Goal: Information Seeking & Learning: Learn about a topic

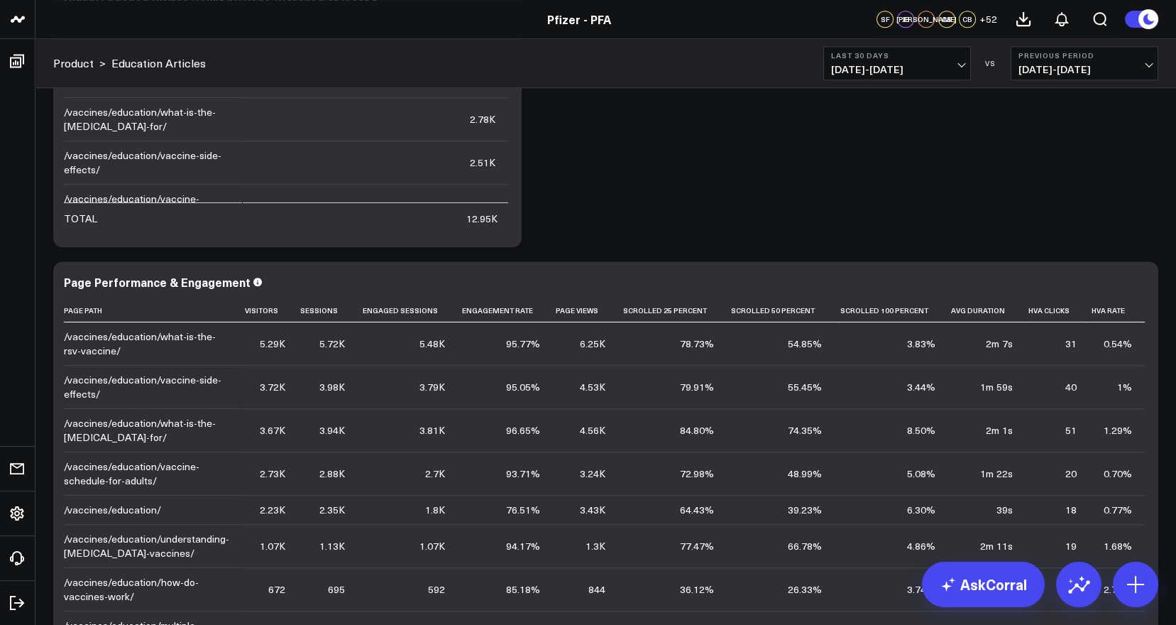
scroll to position [1304, 0]
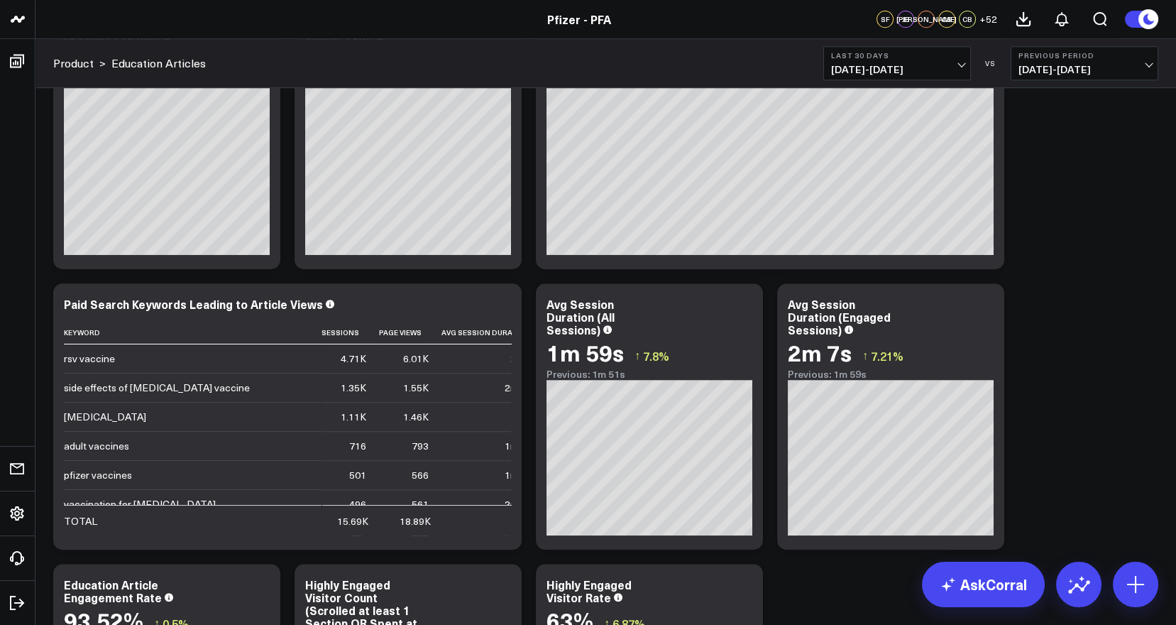
click at [945, 72] on span "09/06/25 - 10/05/25" at bounding box center [897, 69] width 132 height 11
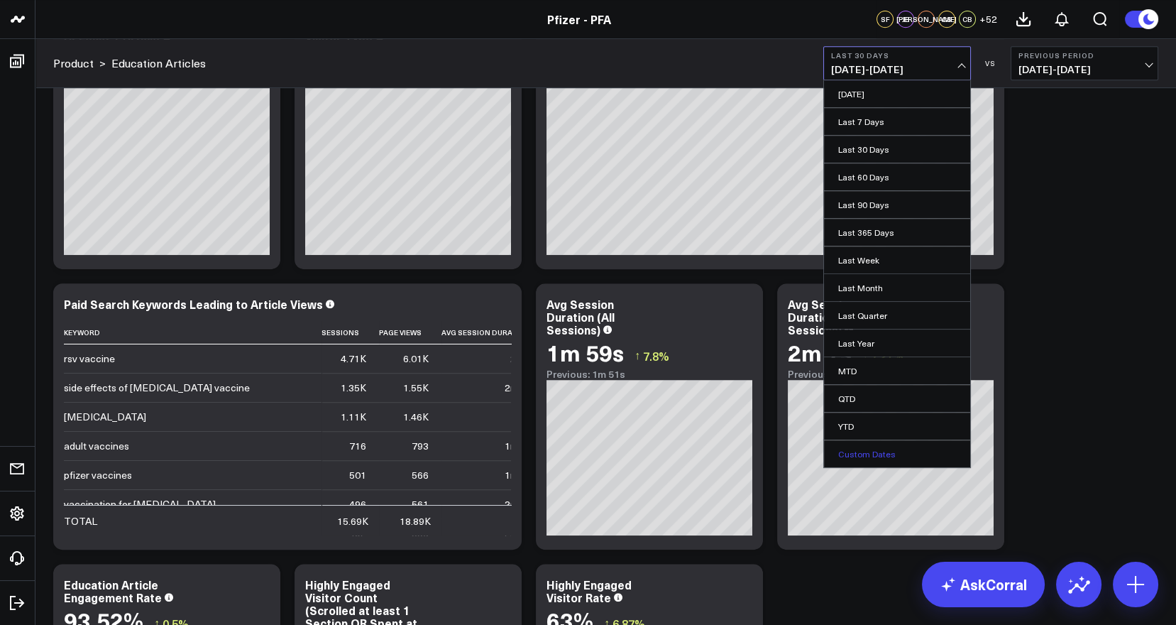
click at [901, 463] on link "Custom Dates" at bounding box center [897, 453] width 146 height 27
select select "9"
select select "2025"
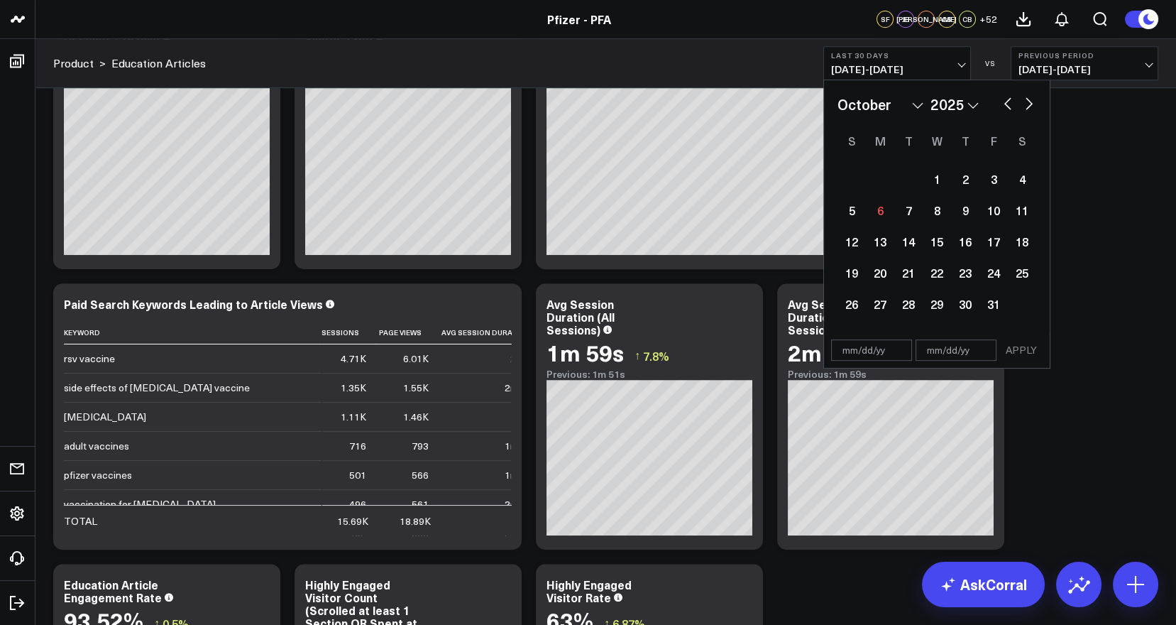
click at [1007, 109] on button "button" at bounding box center [1008, 102] width 14 height 17
select select "8"
select select "2025"
click at [1007, 109] on button "button" at bounding box center [1008, 102] width 14 height 17
select select "7"
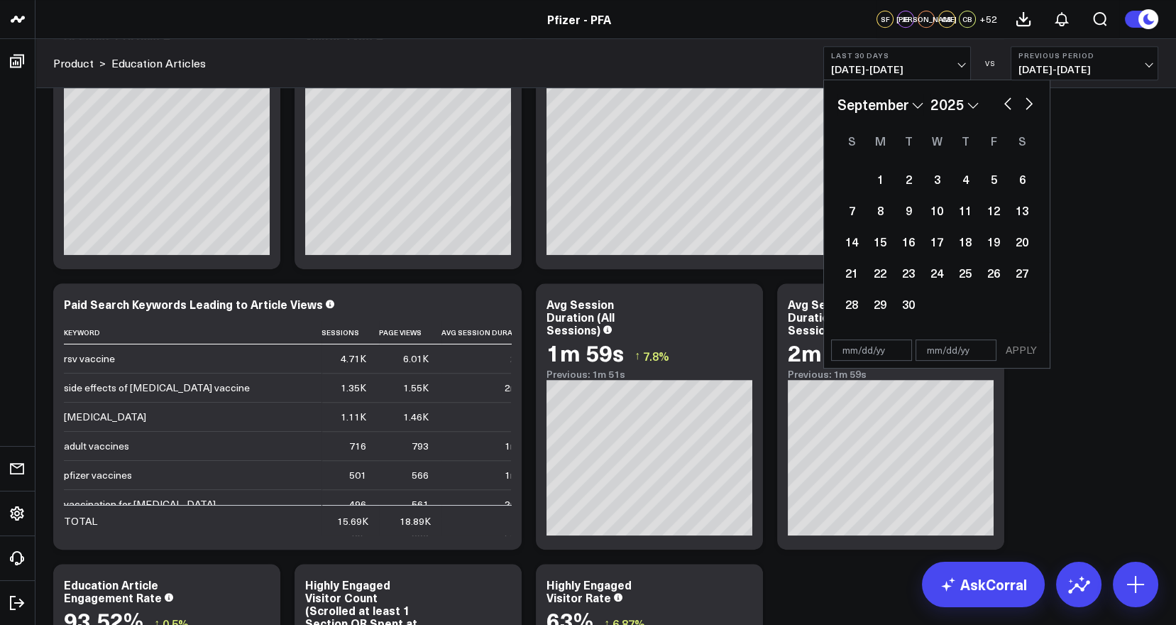
select select "2025"
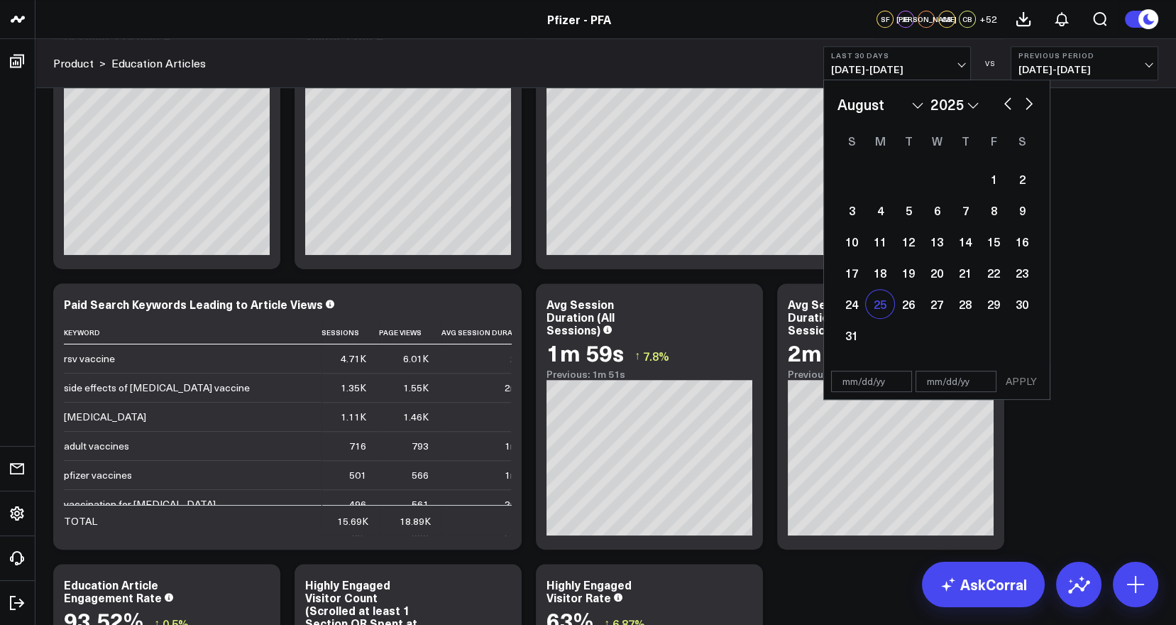
click at [880, 301] on div "25" at bounding box center [880, 304] width 28 height 28
type input "08/25/25"
select select "7"
select select "2025"
click at [1026, 96] on button "button" at bounding box center [1029, 102] width 14 height 17
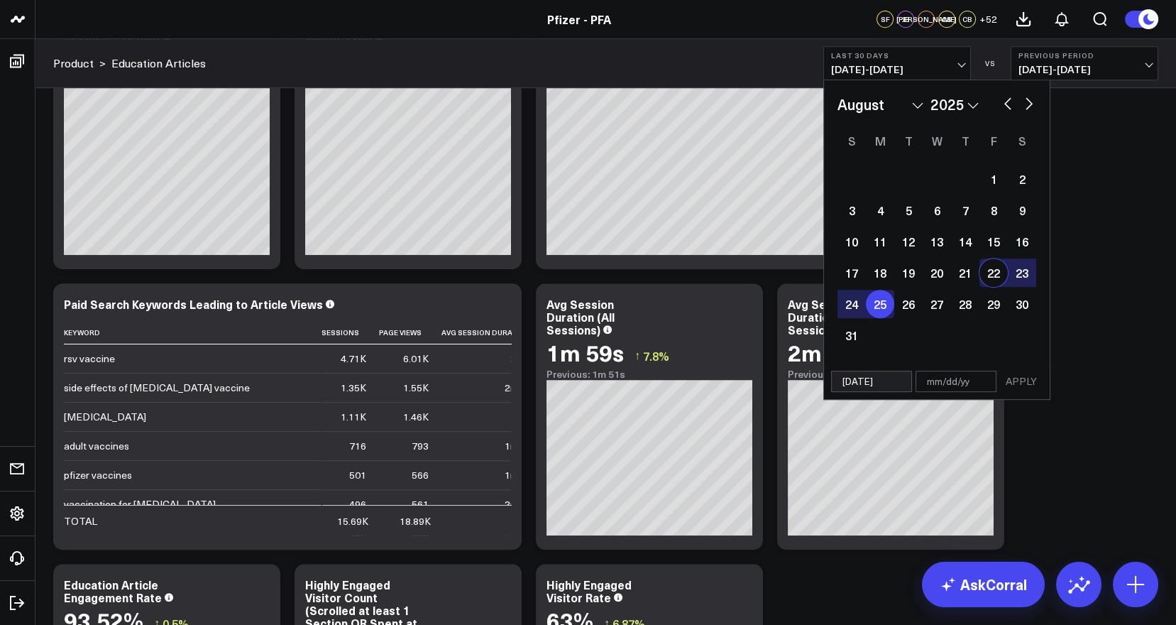
select select "8"
select select "2025"
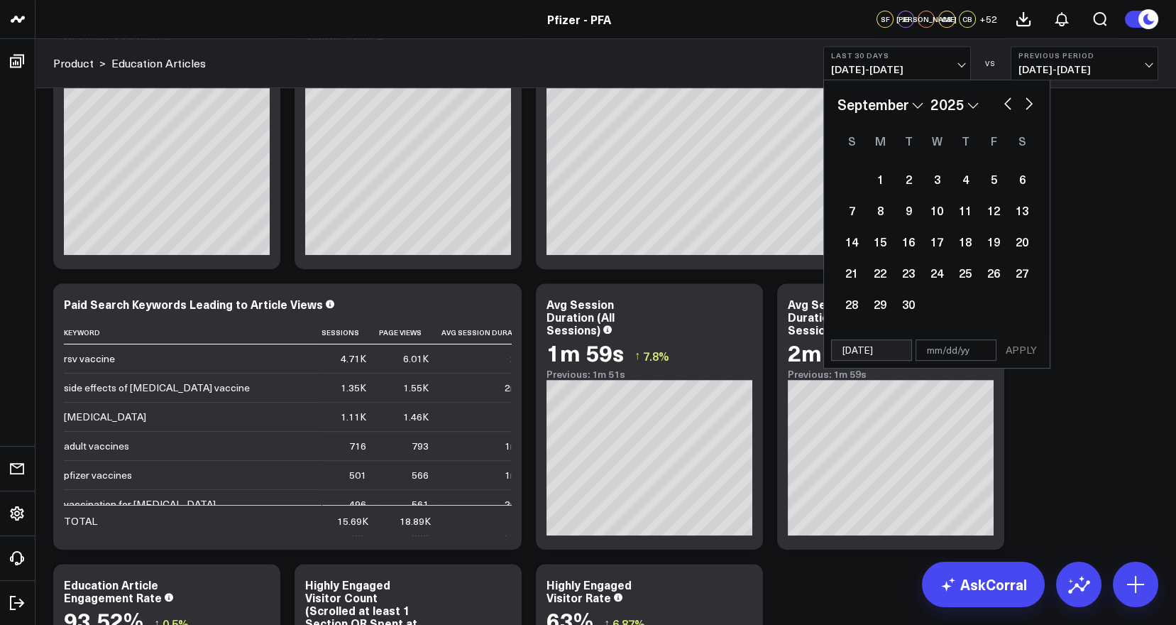
click at [1026, 96] on button "button" at bounding box center [1029, 102] width 14 height 17
select select "9"
select select "2025"
click at [880, 207] on div "6" at bounding box center [880, 210] width 28 height 28
type input "10/06/25"
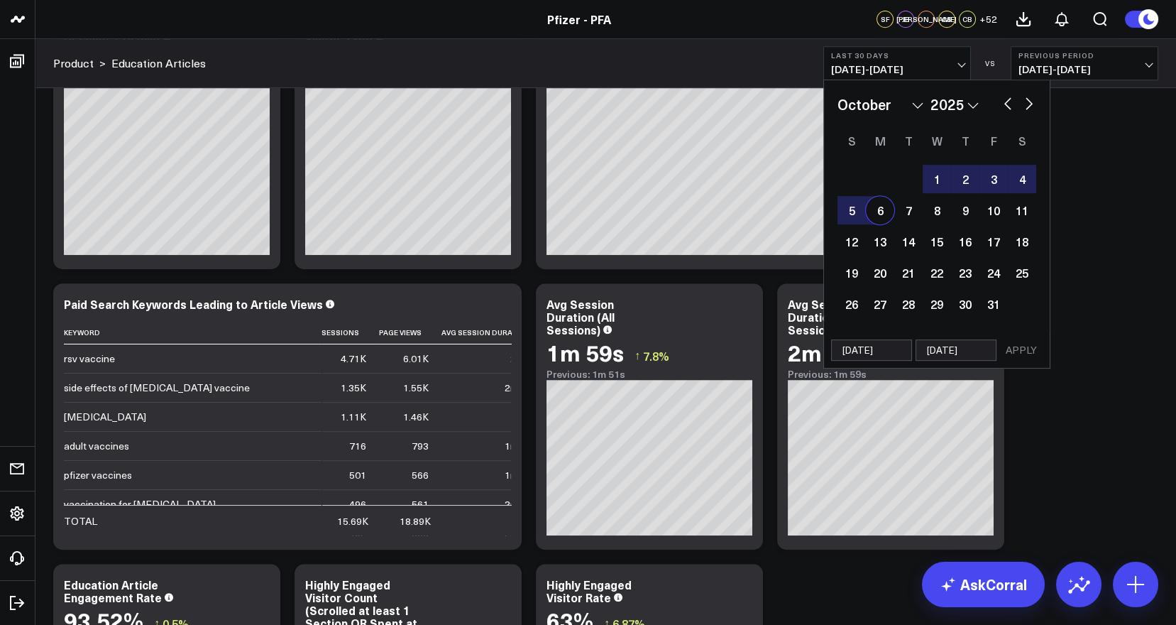
select select "9"
select select "2025"
click at [1018, 345] on button "APPLY" at bounding box center [1021, 349] width 43 height 21
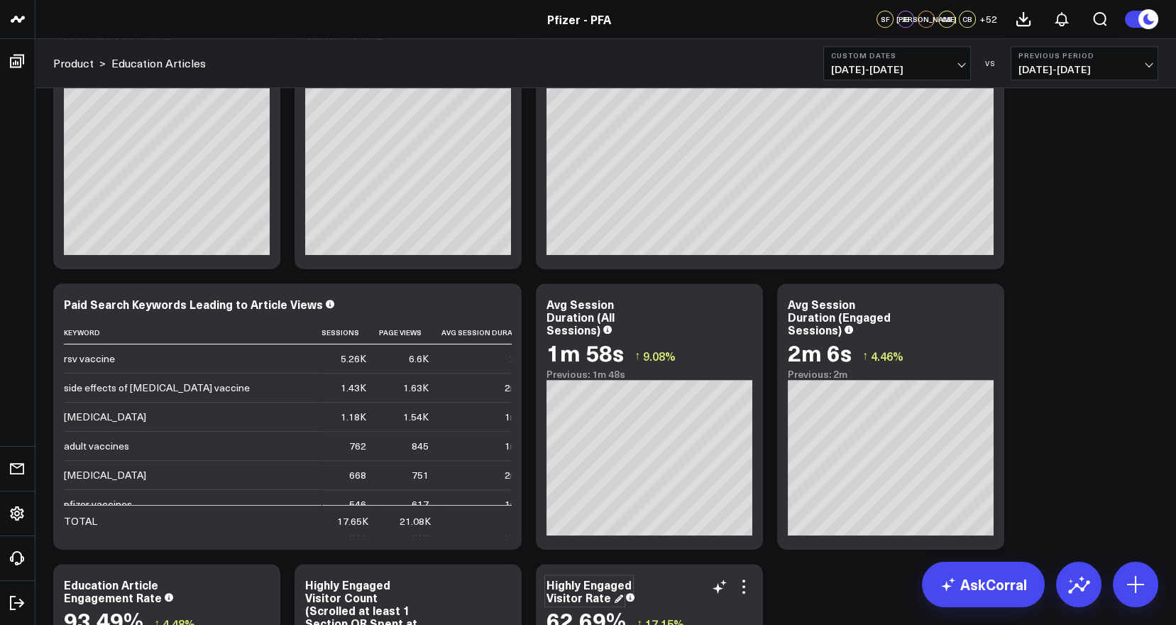
drag, startPoint x: 1018, startPoint y: 345, endPoint x: 569, endPoint y: 586, distance: 509.4
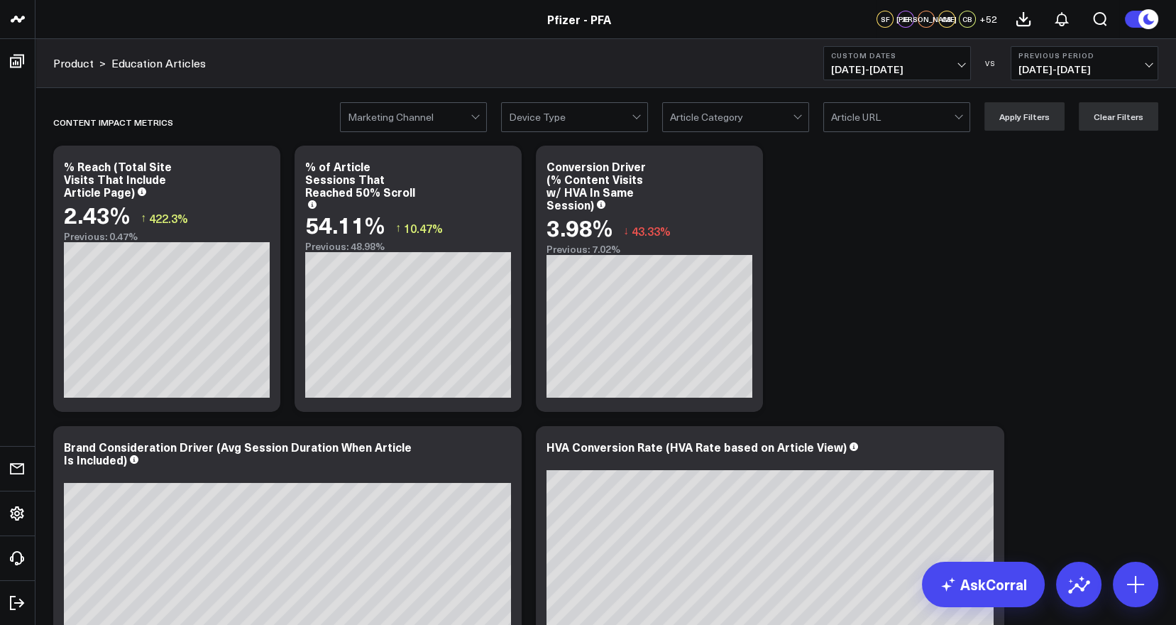
click at [1148, 64] on span "07/13/25 - 08/24/25" at bounding box center [1085, 69] width 132 height 11
click at [1058, 172] on link "No Comparison" at bounding box center [1084, 176] width 146 height 27
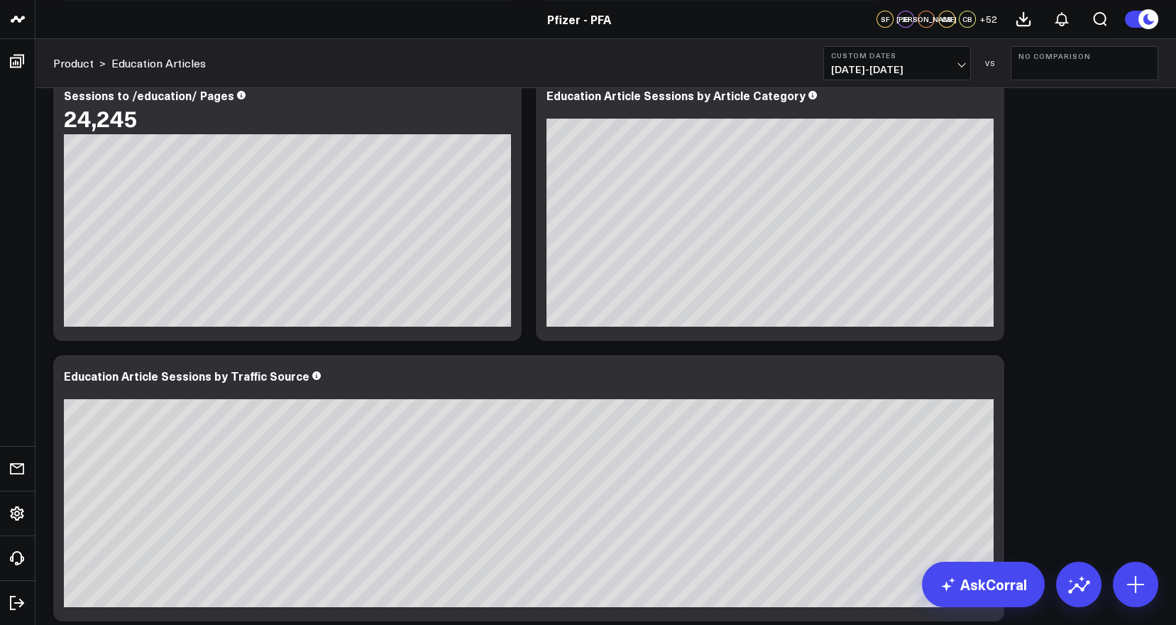
scroll to position [670, 0]
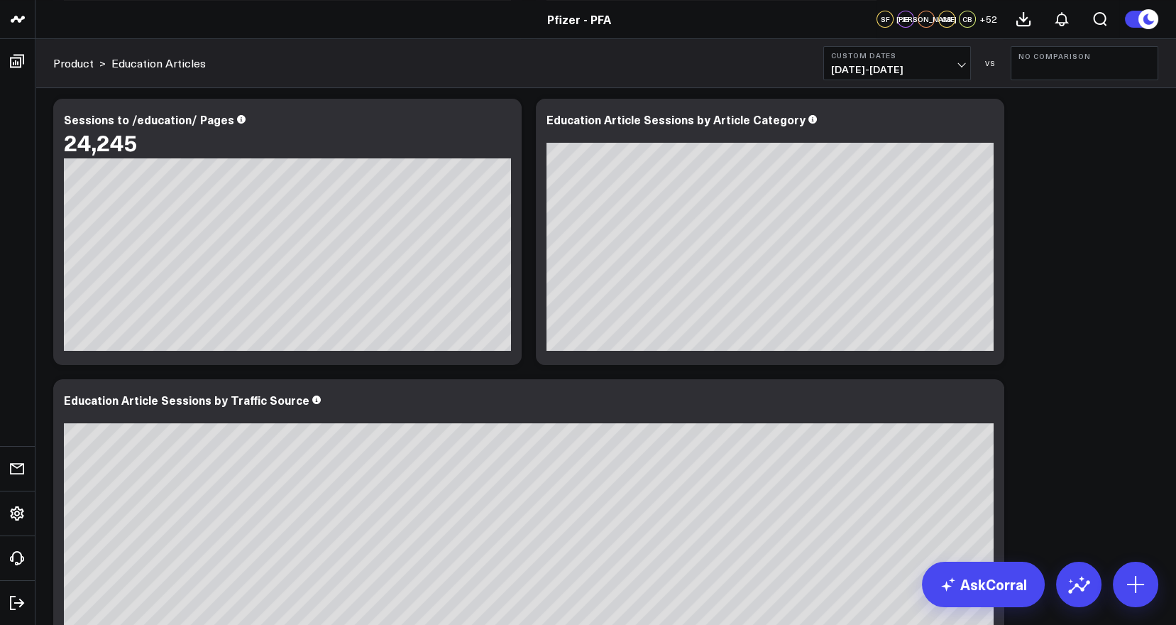
drag, startPoint x: 1143, startPoint y: 410, endPoint x: 828, endPoint y: 18, distance: 503.3
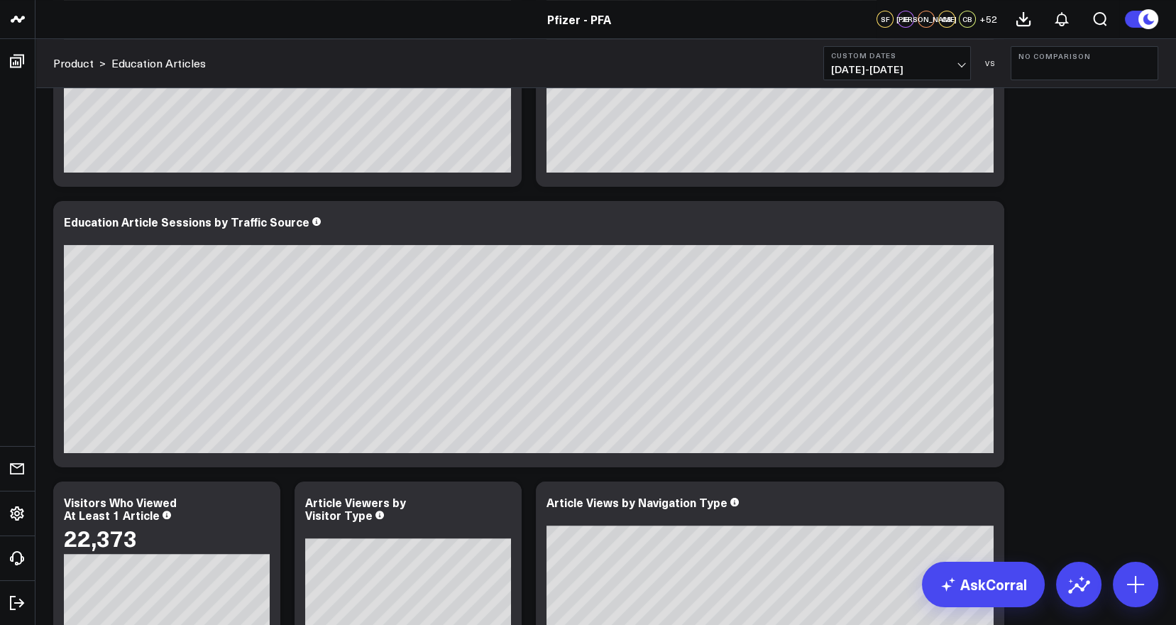
scroll to position [860, 0]
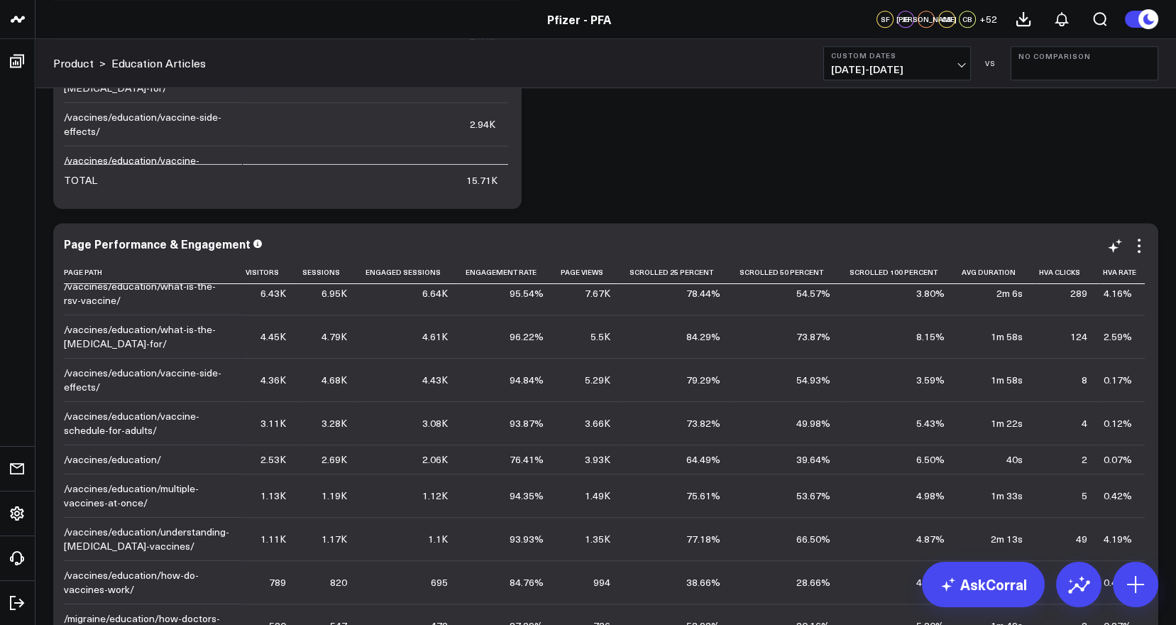
scroll to position [0, 0]
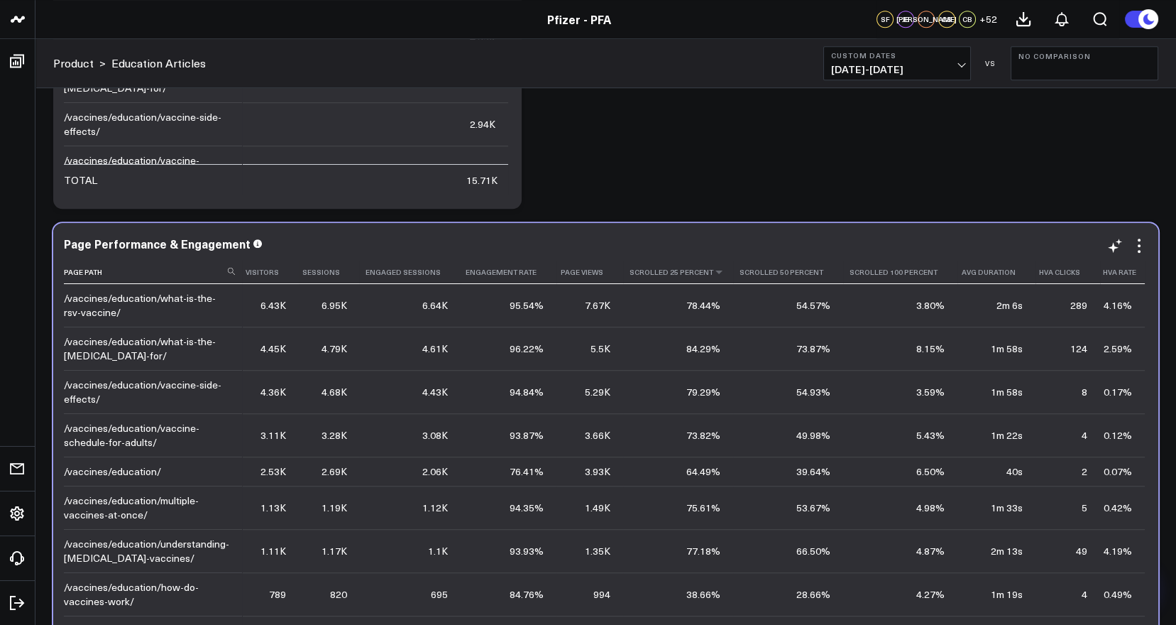
click at [713, 277] on th "Scrolled 25 Percent" at bounding box center [678, 271] width 110 height 23
click at [713, 270] on icon at bounding box center [718, 272] width 11 height 9
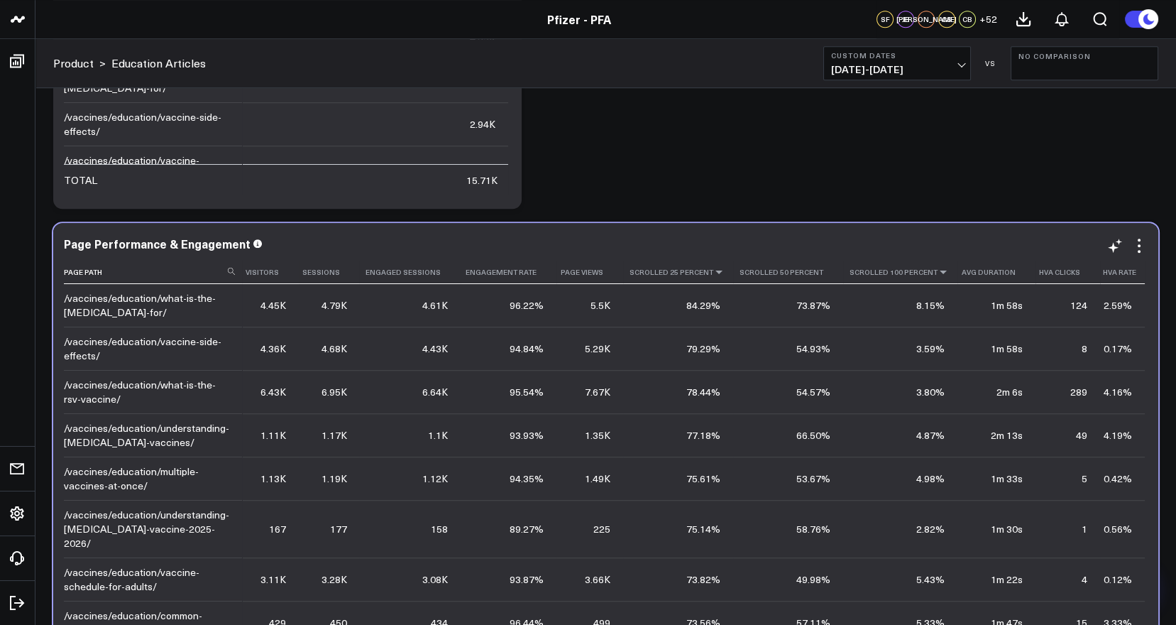
click at [938, 269] on icon at bounding box center [943, 272] width 11 height 9
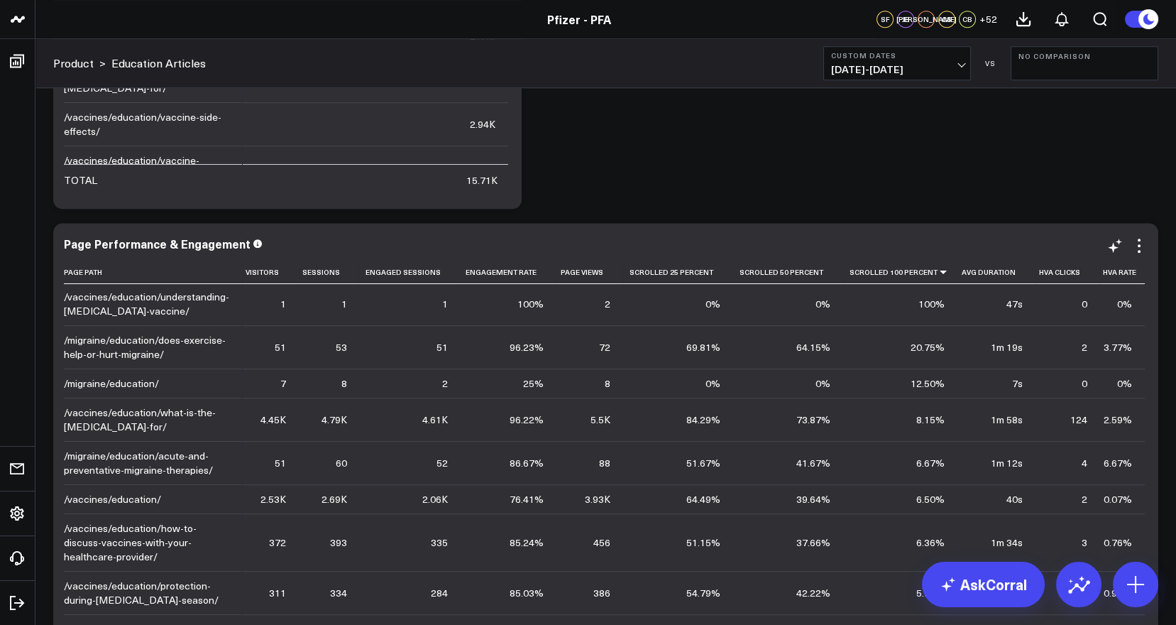
scroll to position [22, 0]
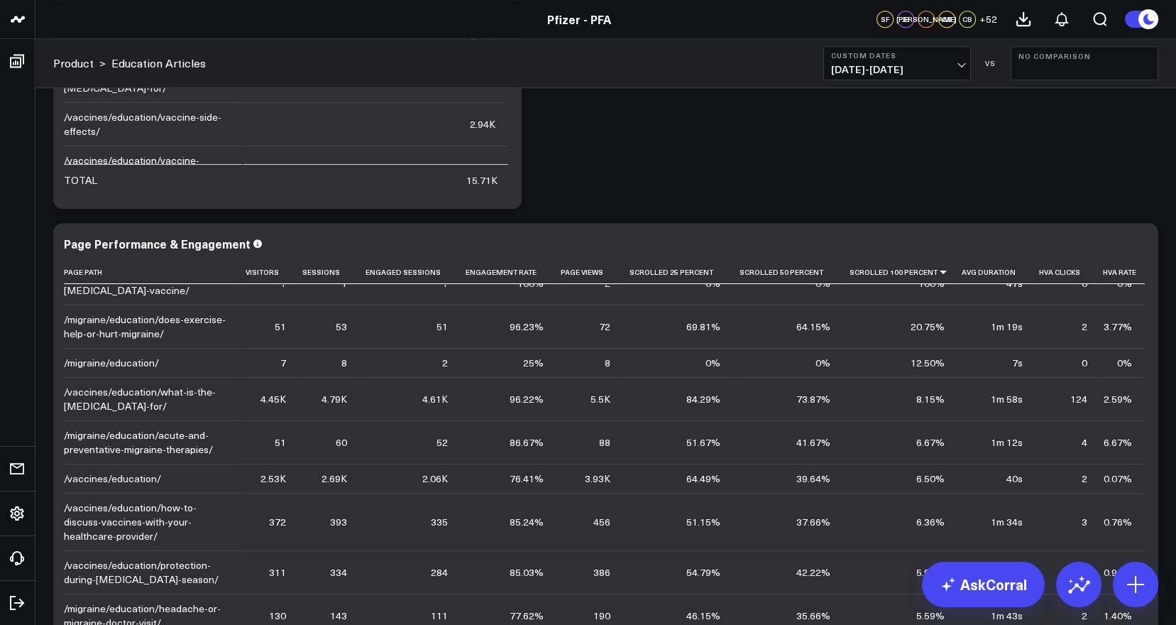
click at [1165, 426] on div "Content Impact Metrics Modify via AI Copy link to widget Ask support Remove Cre…" at bounding box center [605, 355] width 1119 height 4925
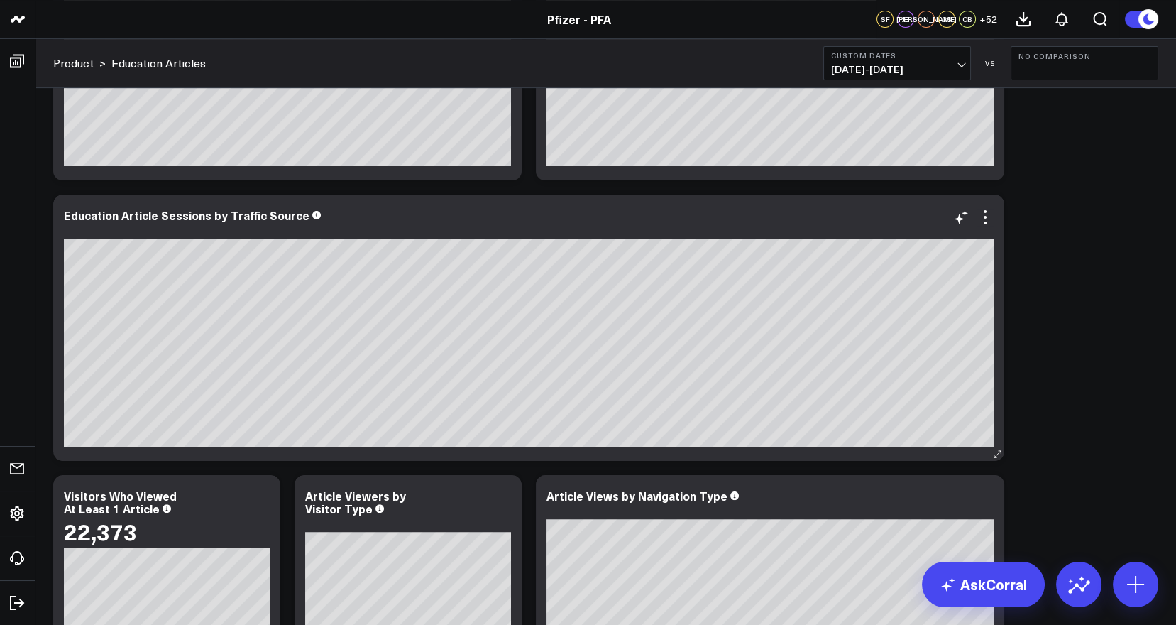
scroll to position [1245, 0]
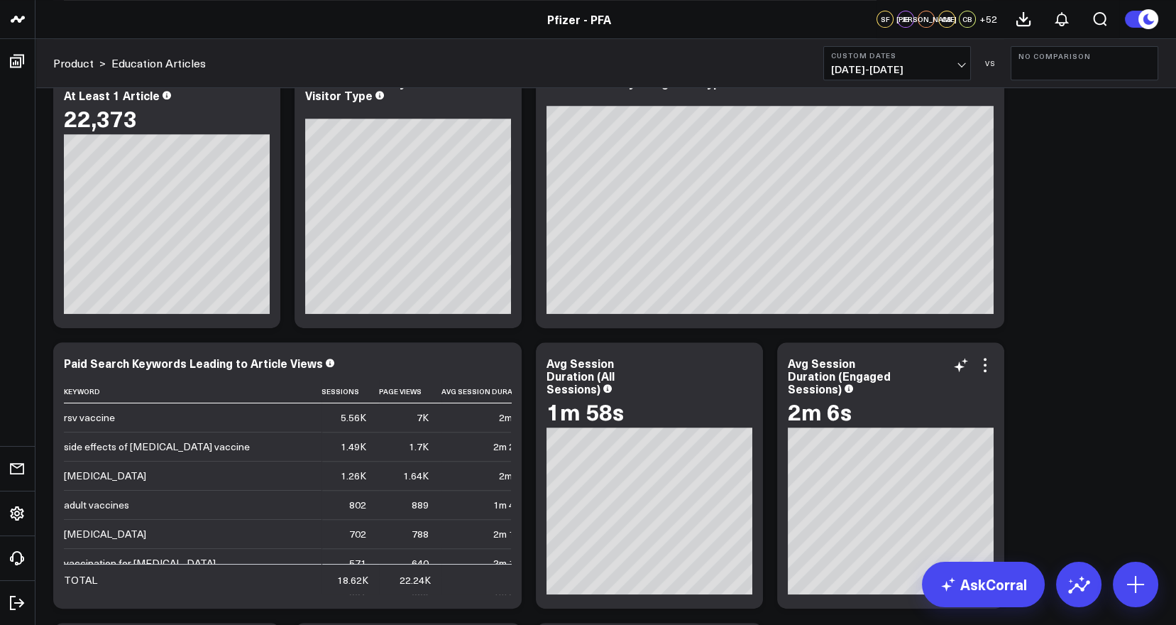
drag, startPoint x: 999, startPoint y: 400, endPoint x: 989, endPoint y: 414, distance: 17.2
click at [989, 414] on div "2m 6s" at bounding box center [891, 411] width 206 height 26
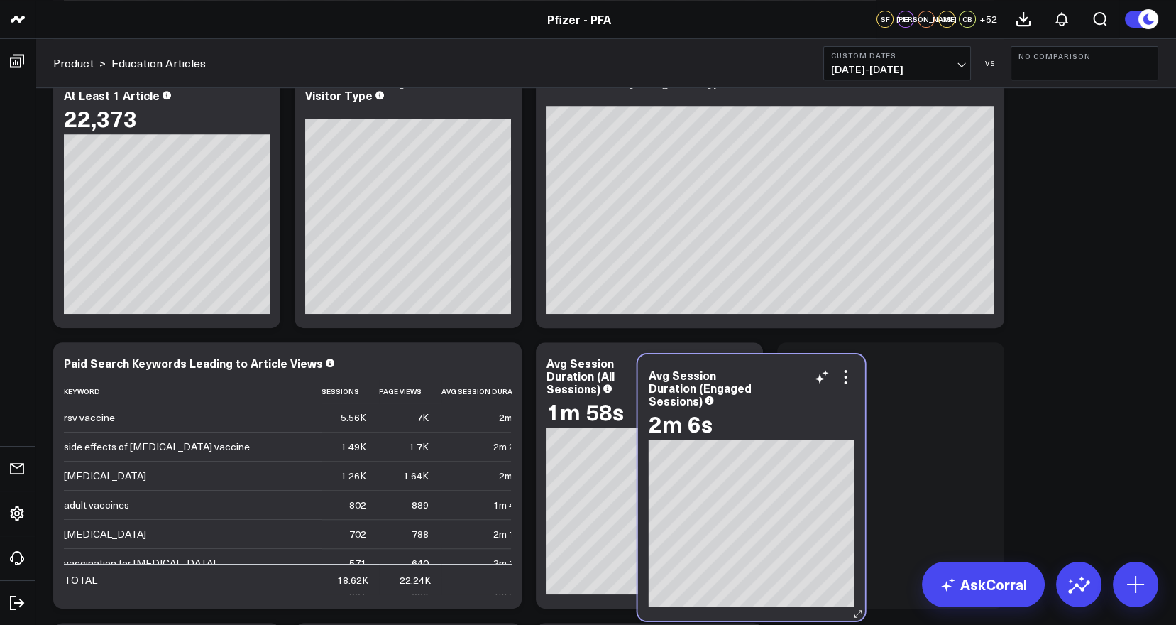
scroll to position [1320, 0]
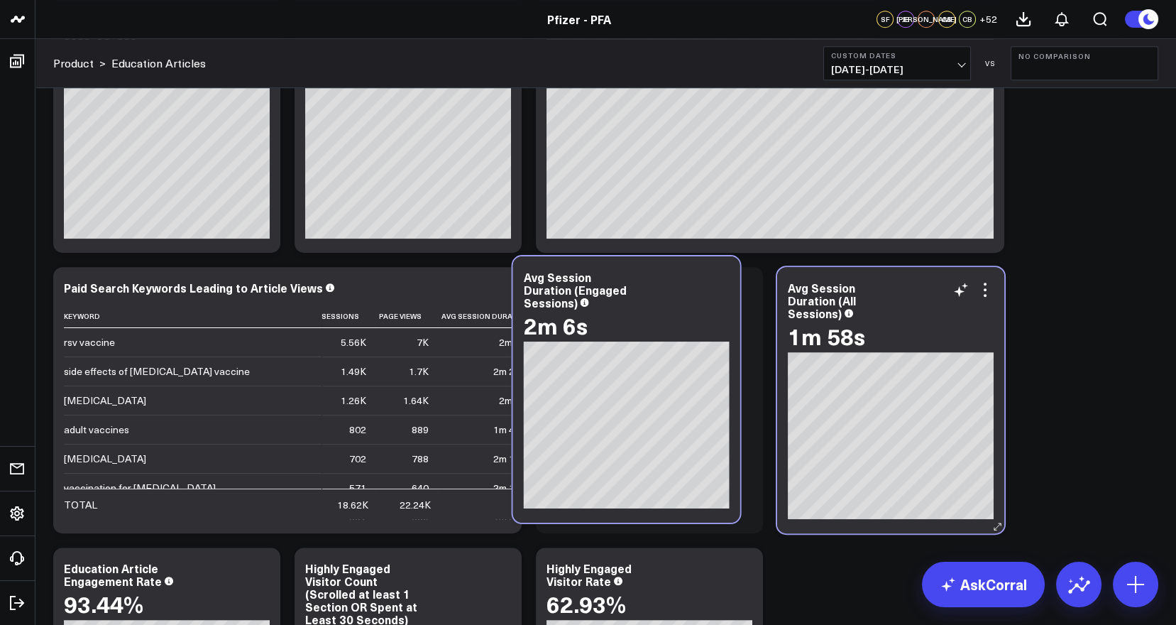
click at [786, 405] on div "Avg Session Duration (All Sessions) 1m 58s" at bounding box center [890, 400] width 227 height 266
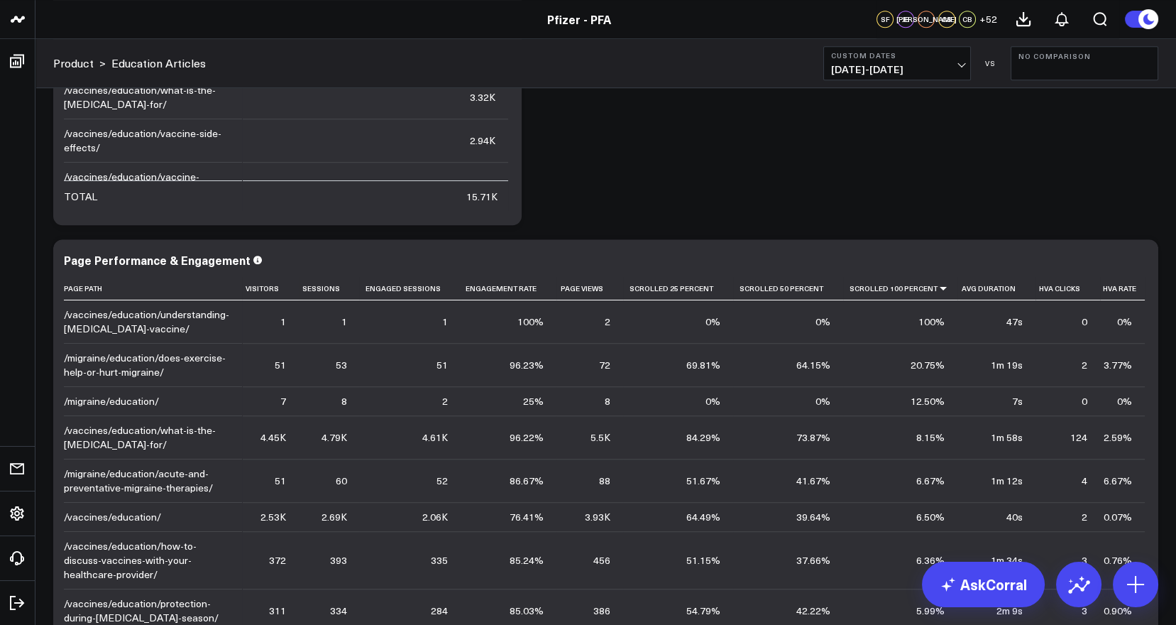
scroll to position [64, 0]
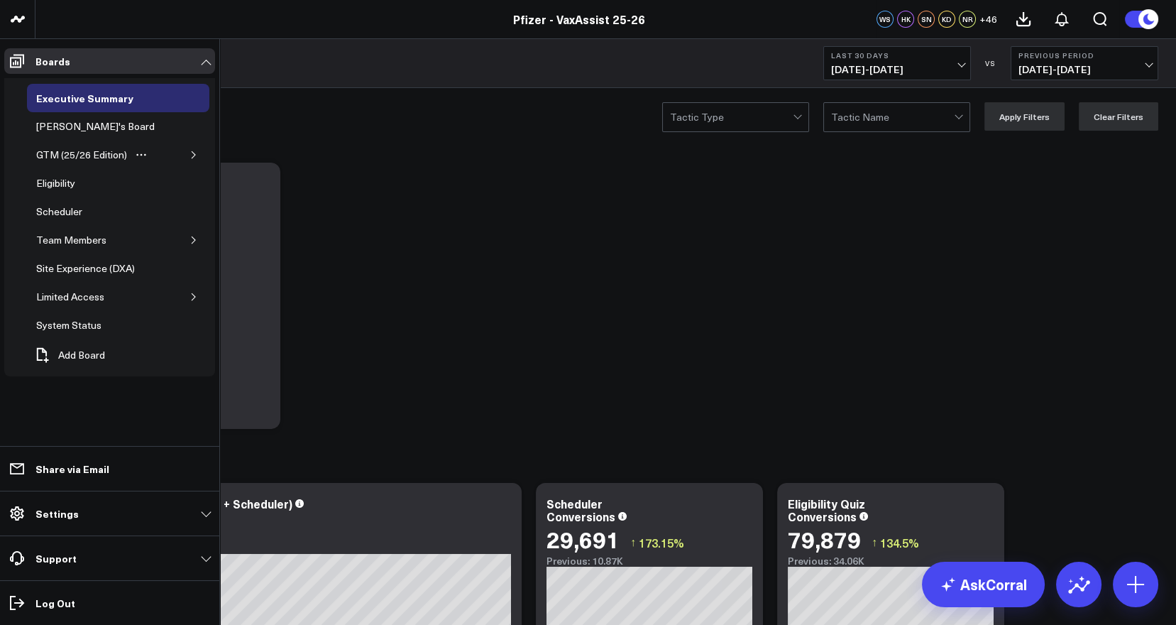
click at [190, 148] on button "button" at bounding box center [194, 155] width 14 height 14
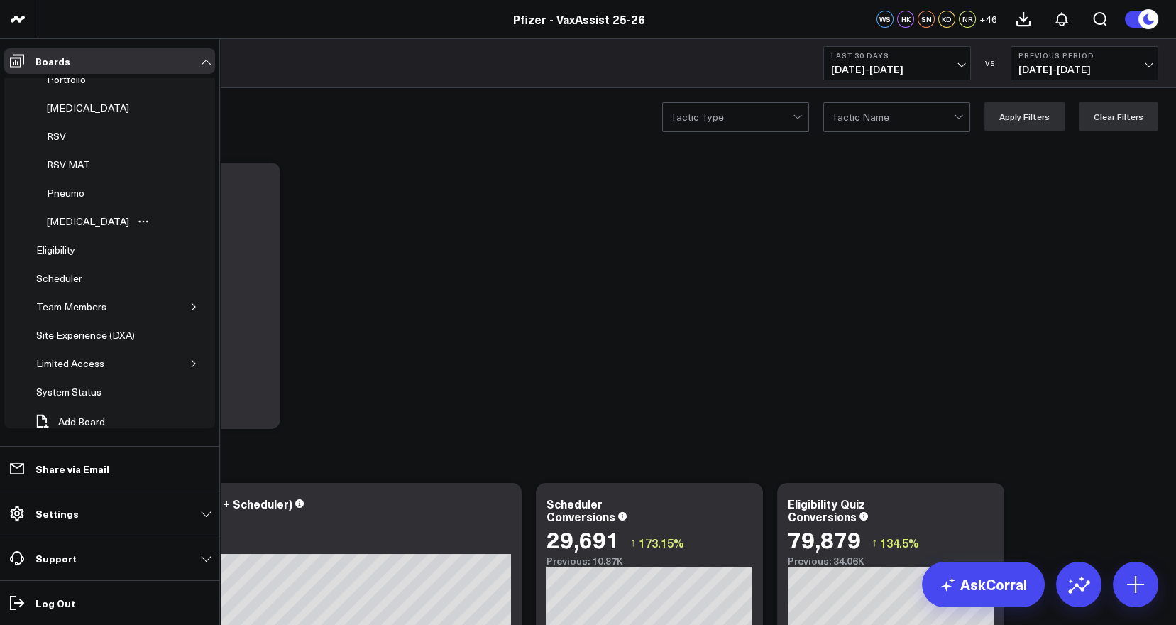
scroll to position [105, 0]
click at [187, 306] on button "button" at bounding box center [194, 305] width 14 height 14
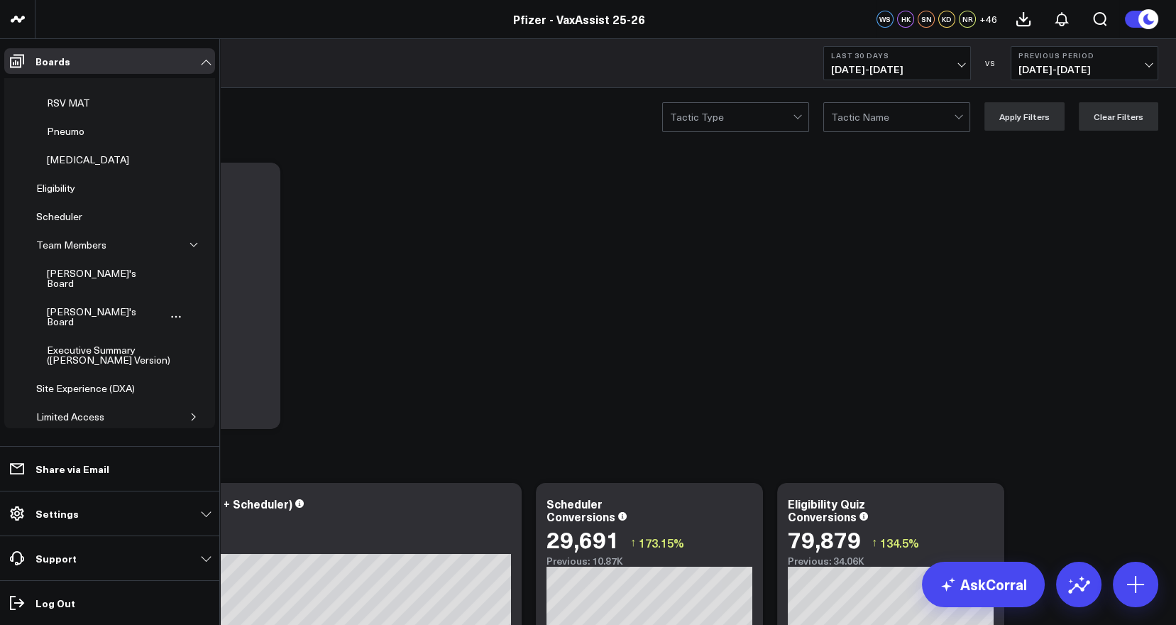
scroll to position [210, 0]
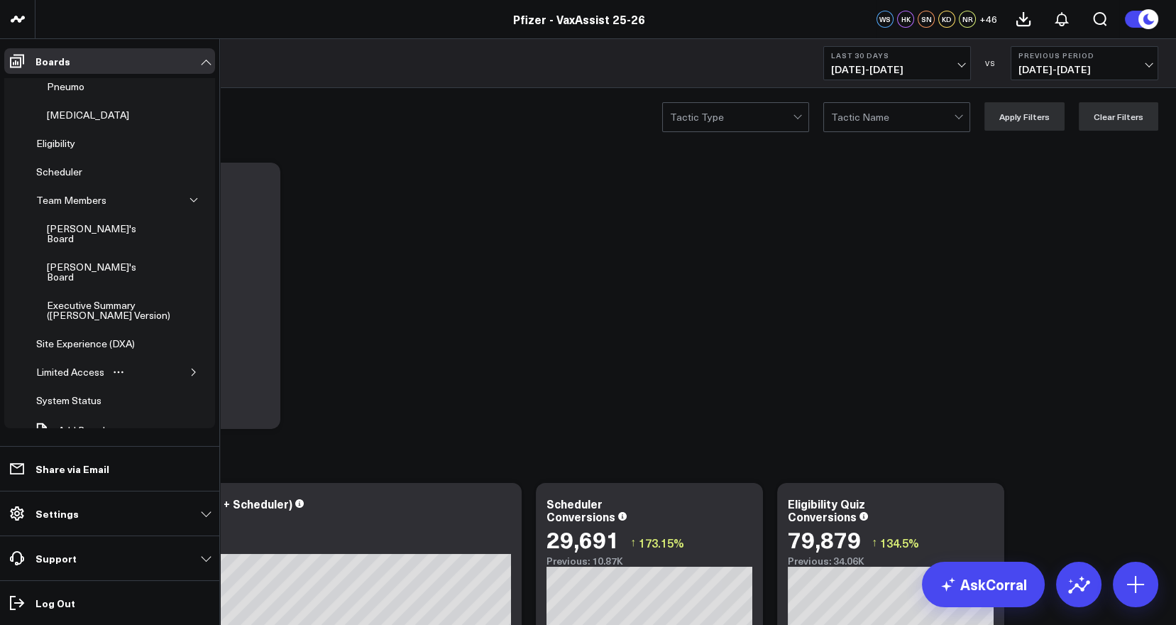
click at [187, 365] on button "button" at bounding box center [194, 372] width 14 height 14
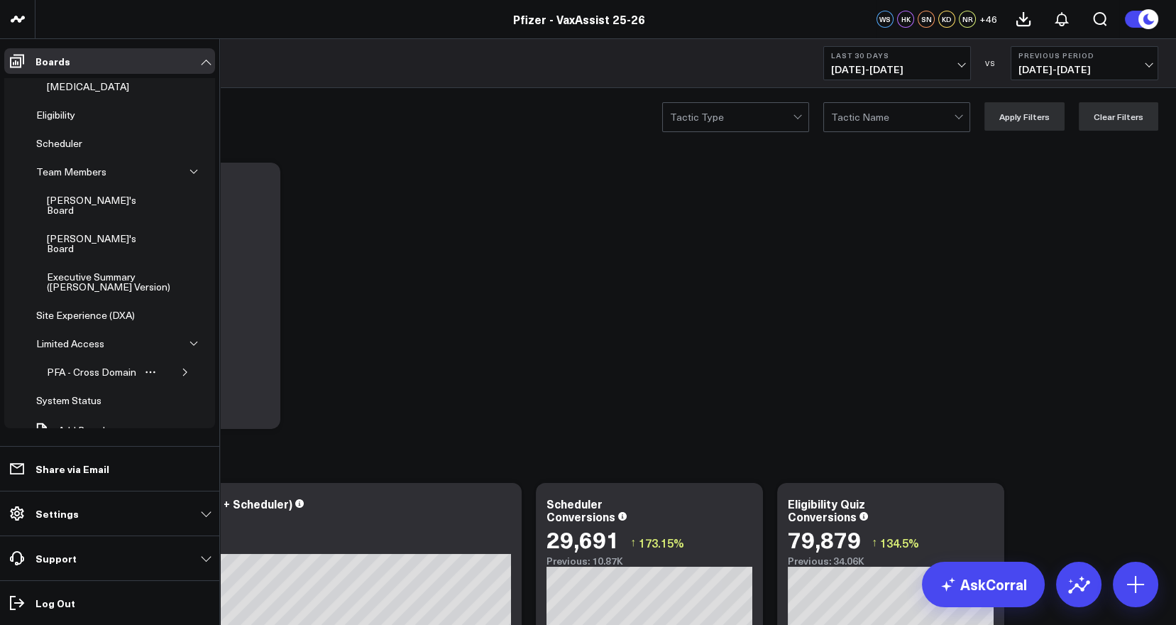
click at [183, 368] on icon "button" at bounding box center [185, 371] width 4 height 7
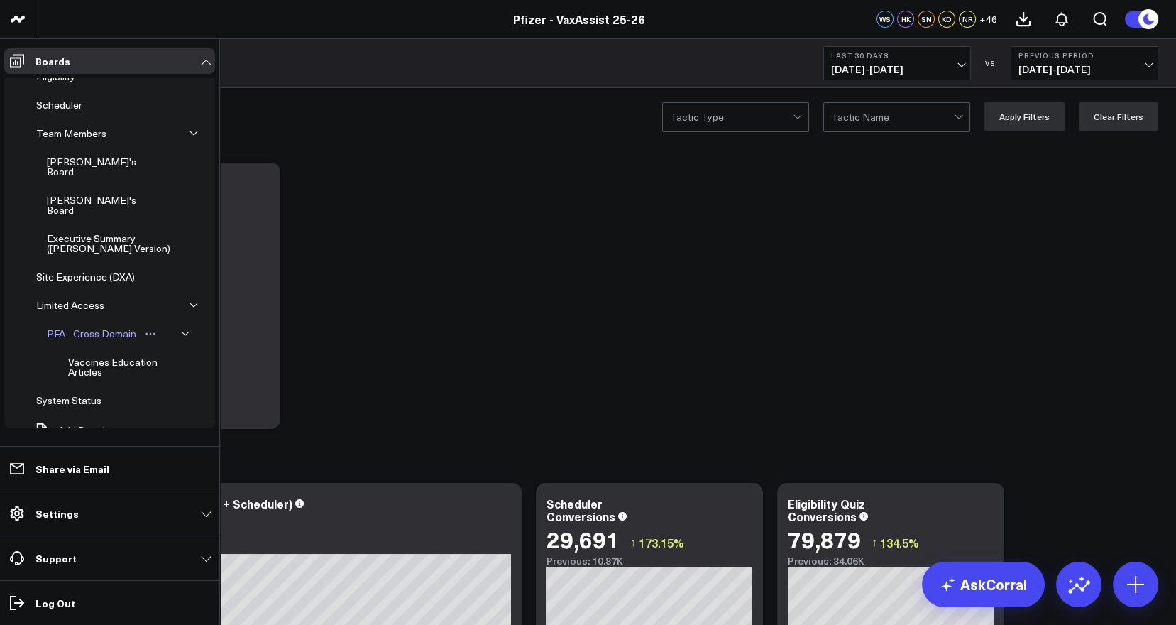
click at [116, 325] on div "PFA - Cross Domain" at bounding box center [91, 333] width 97 height 17
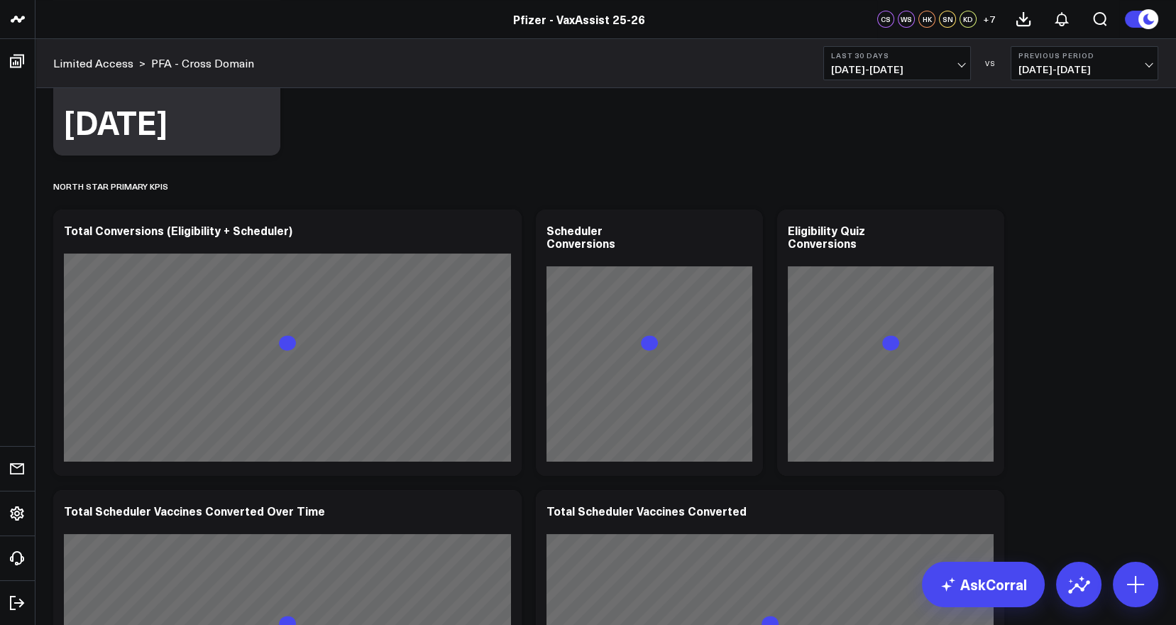
scroll to position [498, 0]
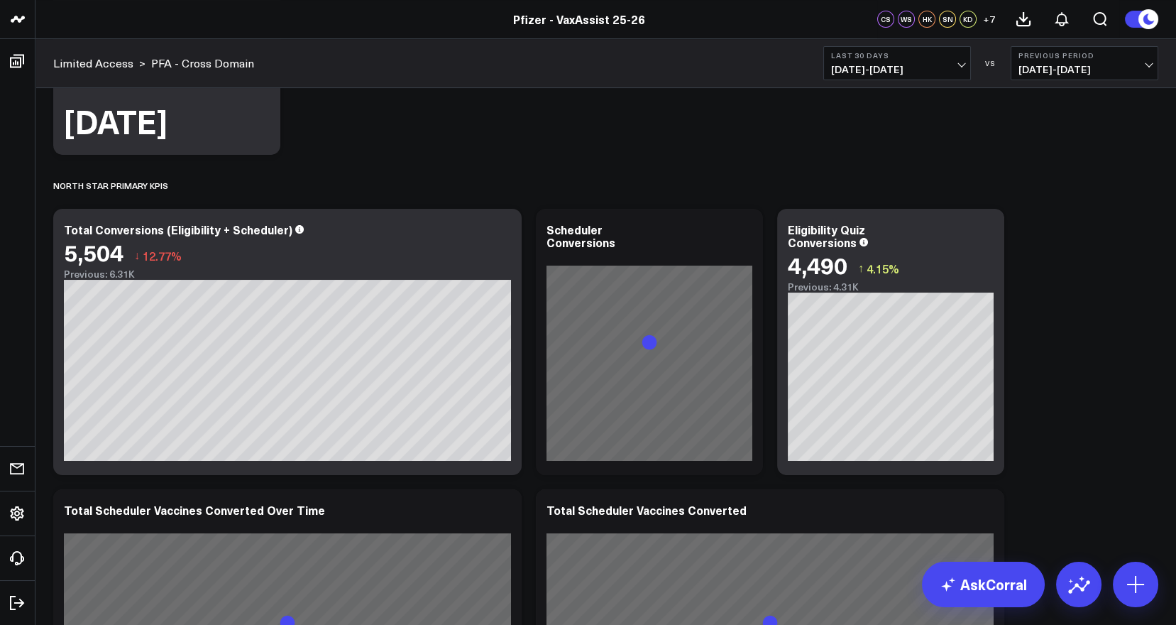
click at [966, 73] on button "Last 30 Days 09/06/25 - 10/05/25" at bounding box center [897, 63] width 148 height 34
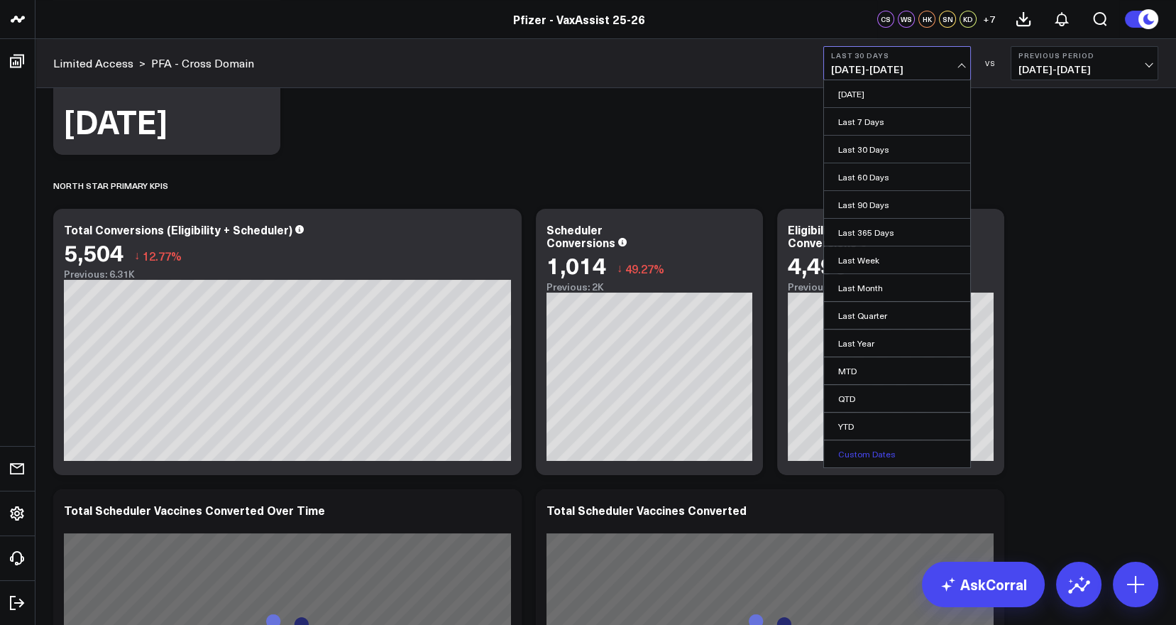
click at [909, 455] on link "Custom Dates" at bounding box center [897, 453] width 146 height 27
select select "9"
select select "2025"
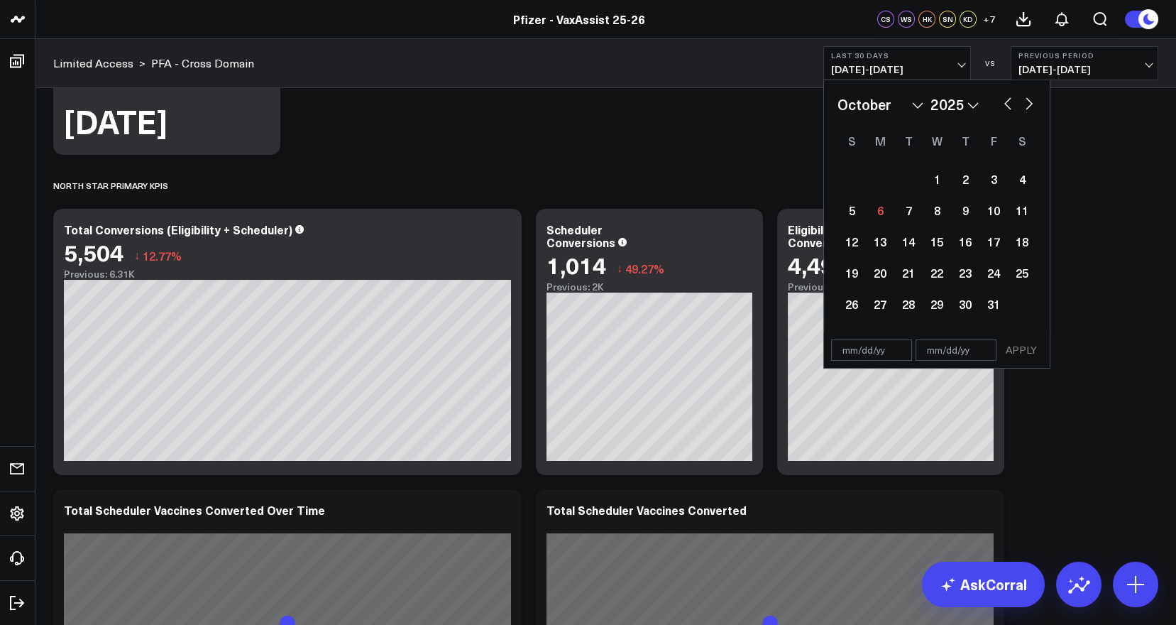
click at [912, 106] on select "January February March April May June July August September October November De…" at bounding box center [881, 104] width 86 height 21
select select "7"
select select "2025"
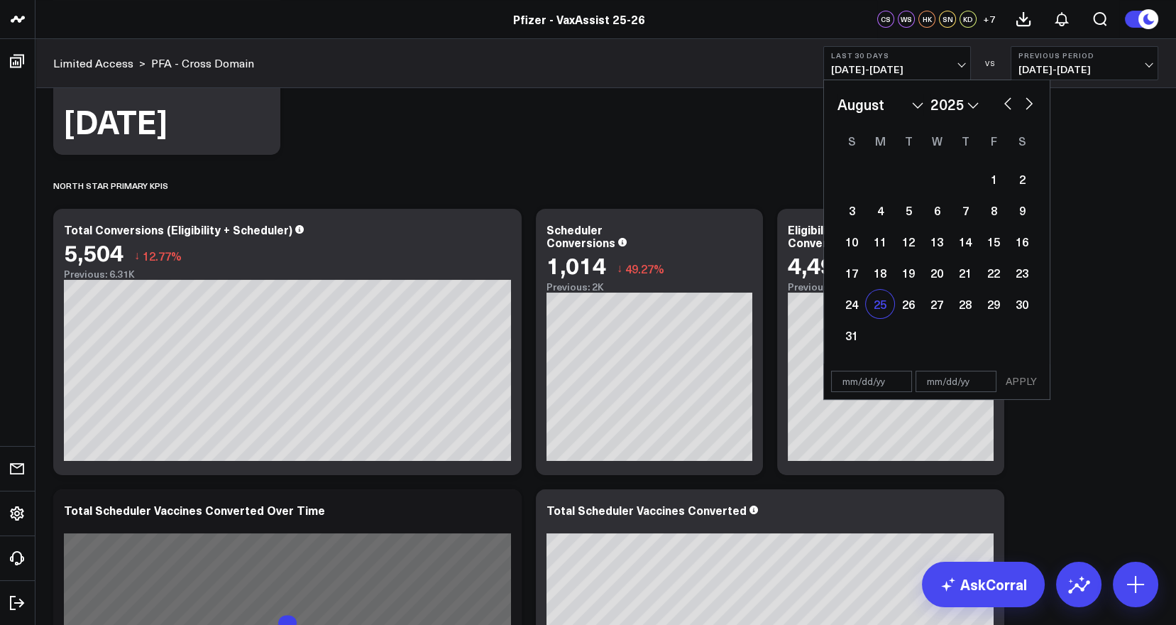
click at [885, 302] on div "25" at bounding box center [880, 304] width 28 height 28
type input "08/25/25"
select select "7"
select select "2025"
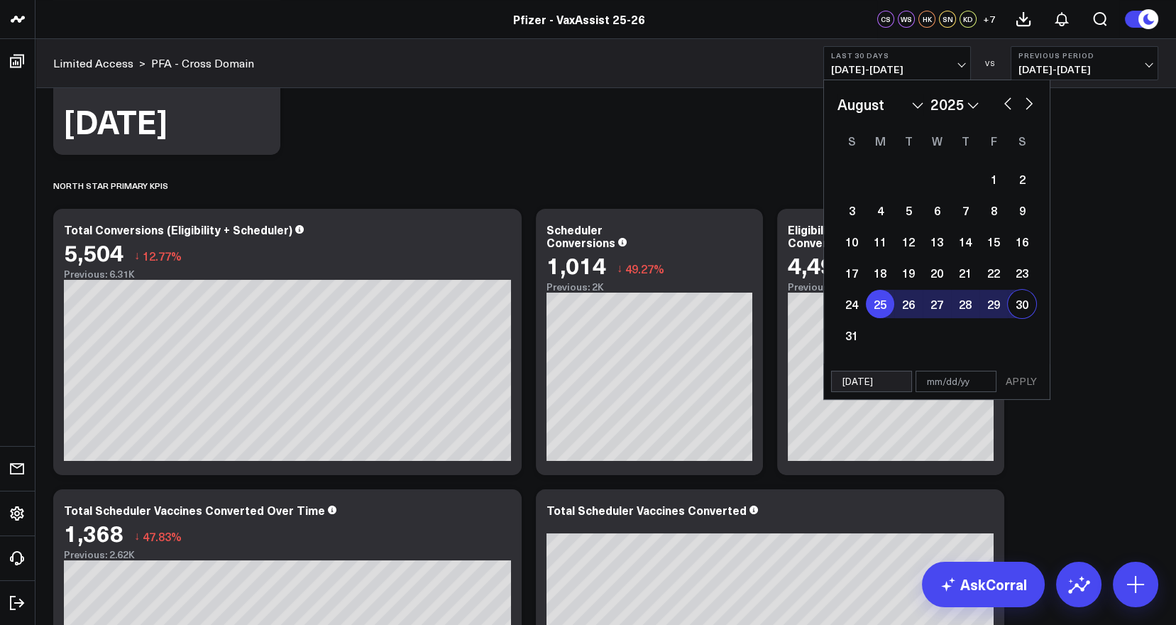
click at [1027, 103] on button "button" at bounding box center [1029, 102] width 14 height 17
select select "8"
select select "2025"
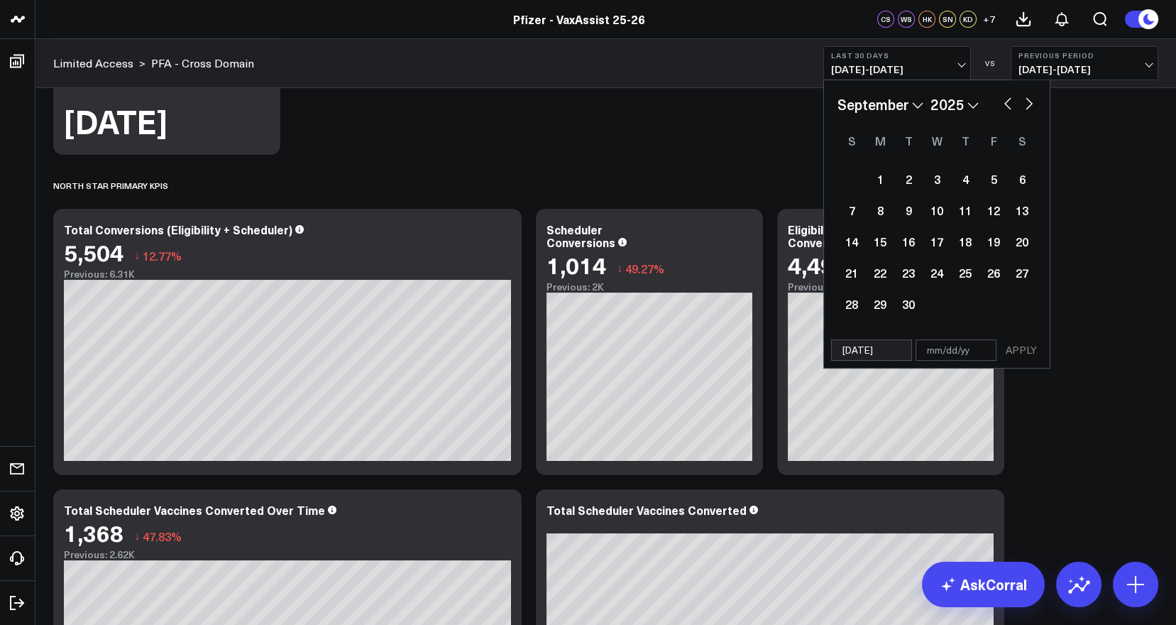
click at [1027, 103] on button "button" at bounding box center [1029, 102] width 14 height 17
select select "9"
select select "2025"
click at [878, 212] on div "6" at bounding box center [880, 210] width 28 height 28
type input "10/06/25"
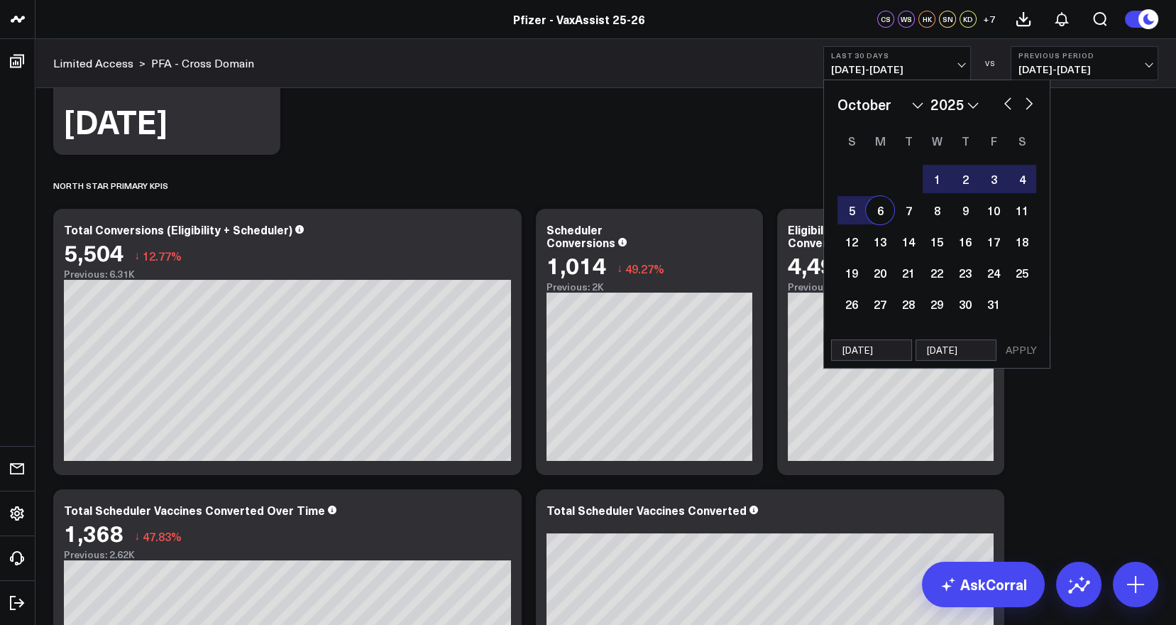
select select "9"
select select "2025"
click at [1019, 350] on button "APPLY" at bounding box center [1021, 349] width 43 height 21
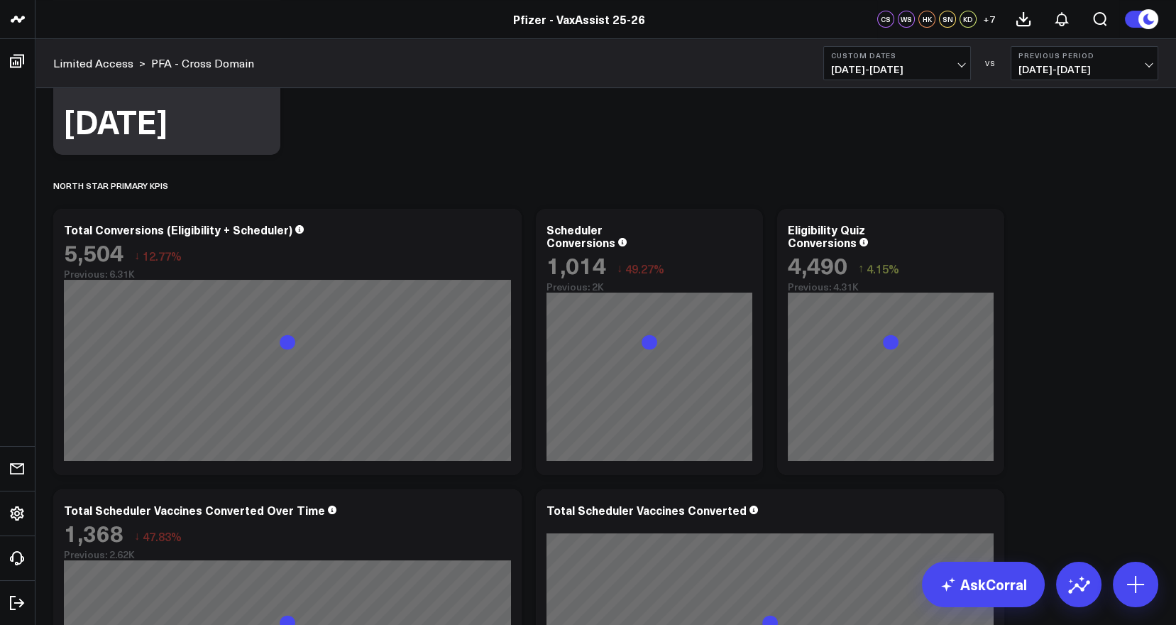
click at [1142, 65] on span "07/13/25 - 08/24/25" at bounding box center [1085, 69] width 132 height 11
click at [1070, 170] on link "No Comparison" at bounding box center [1084, 176] width 146 height 27
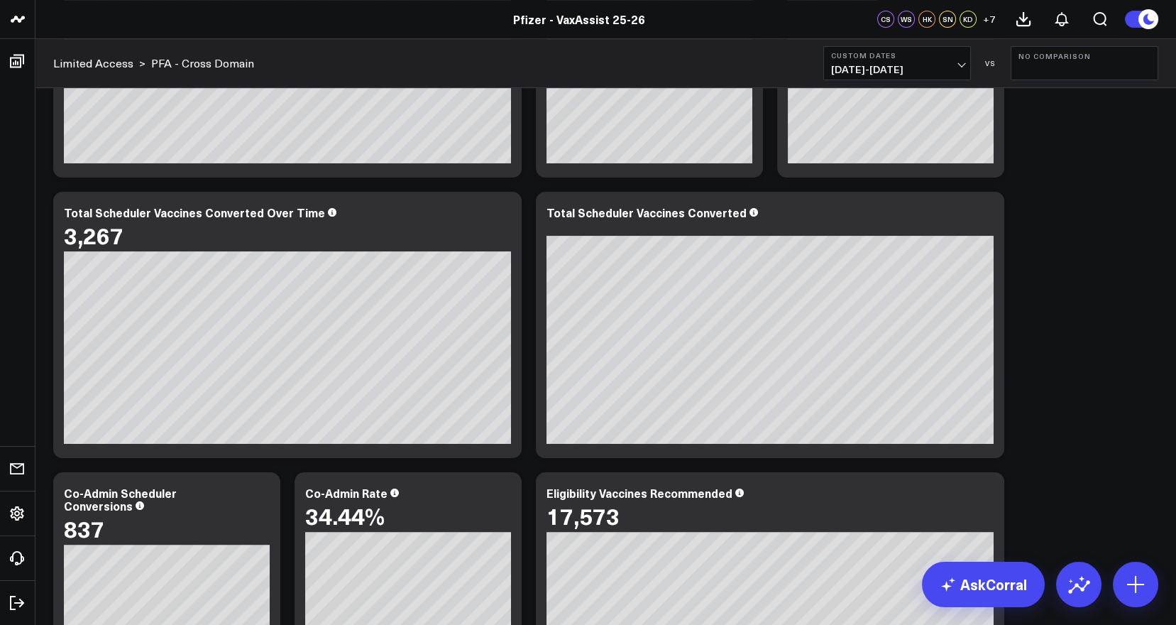
scroll to position [818, 0]
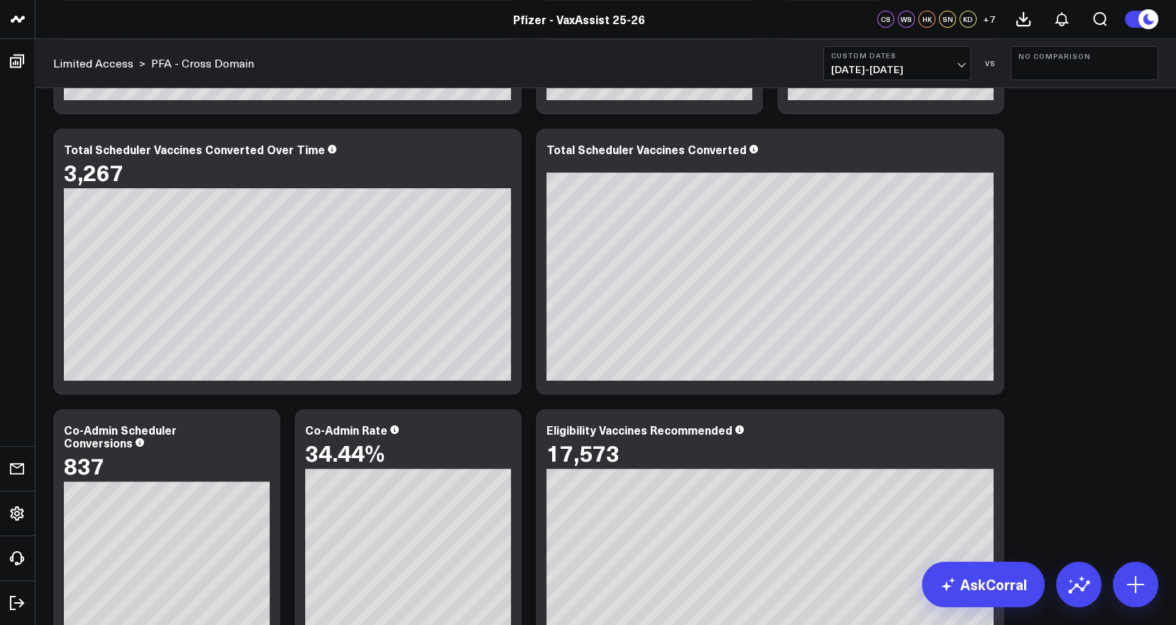
scroll to position [857, 0]
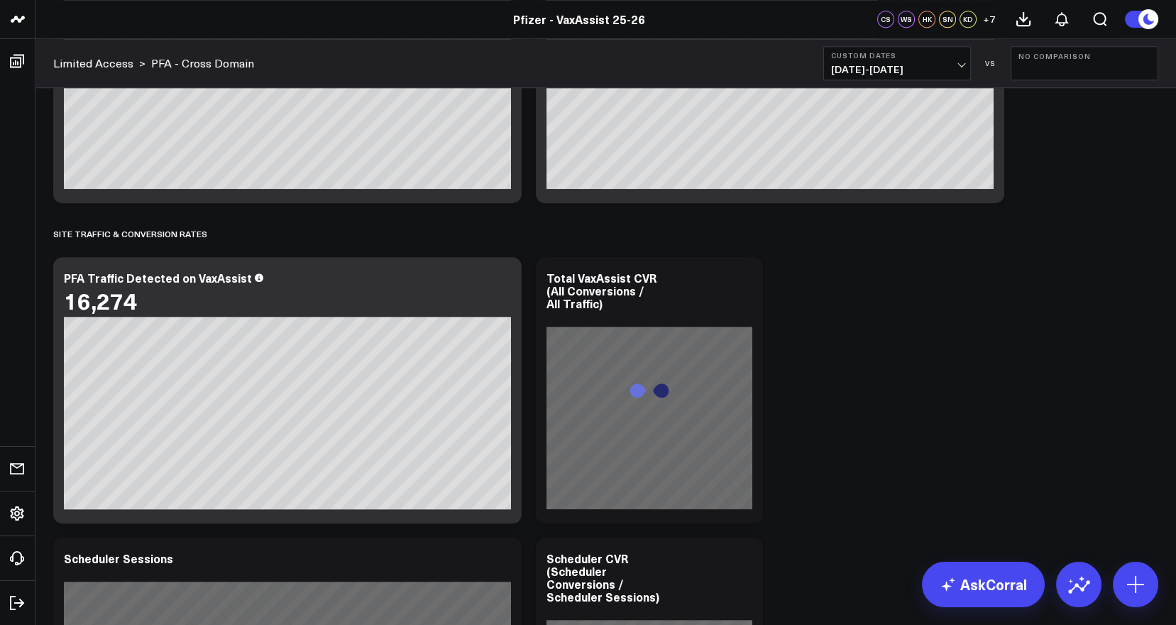
scroll to position [1676, 0]
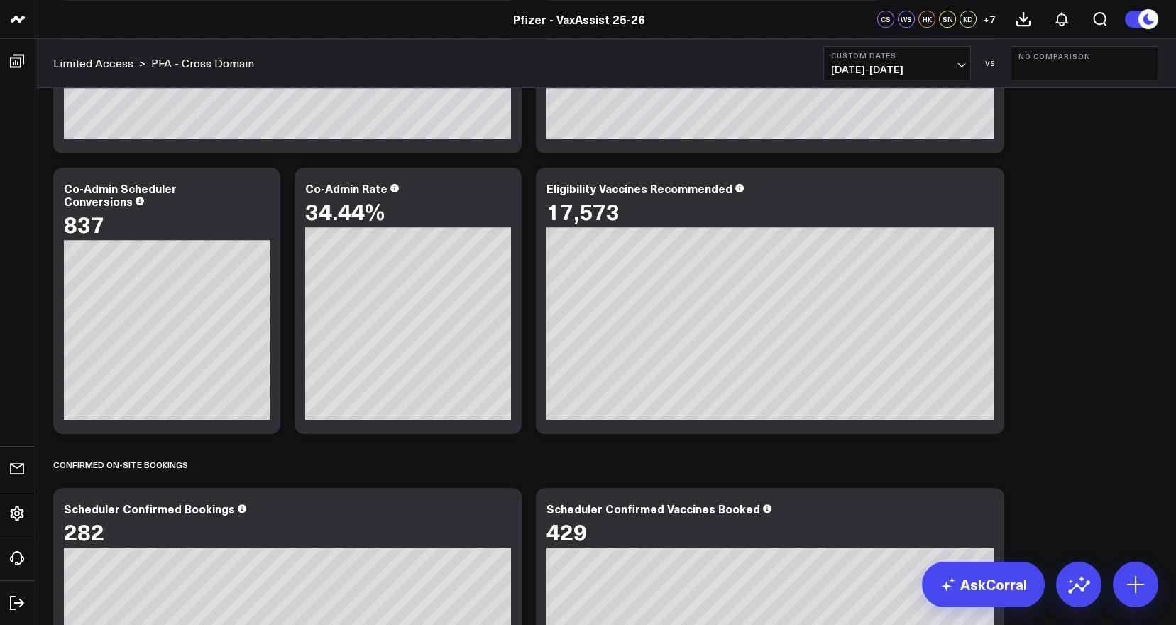
scroll to position [1099, 0]
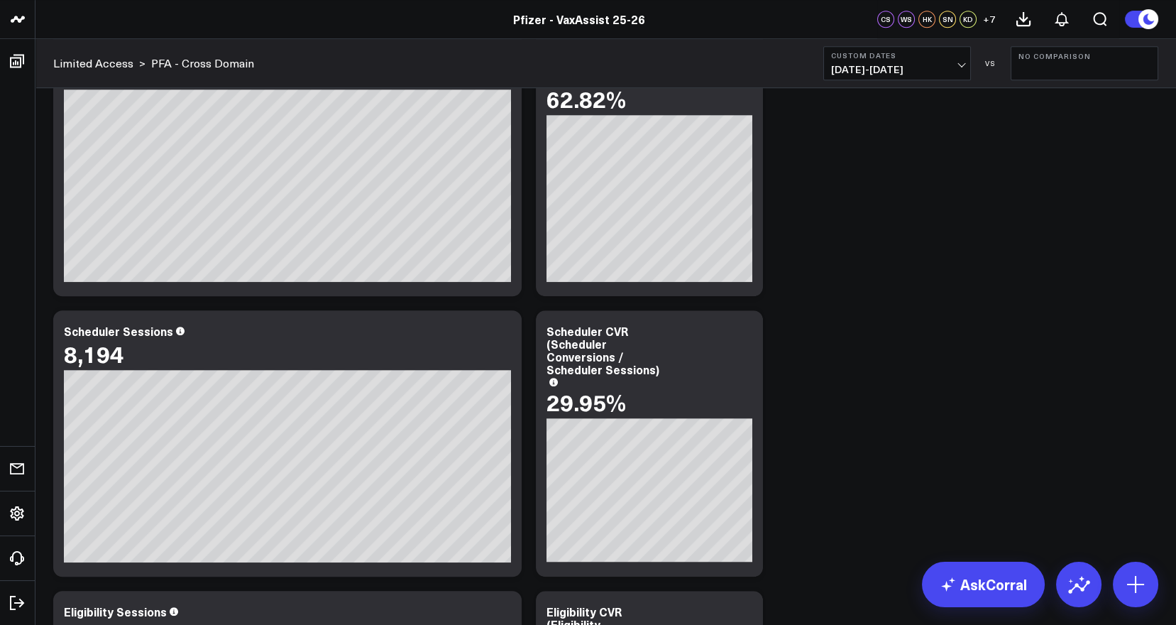
scroll to position [1877, 0]
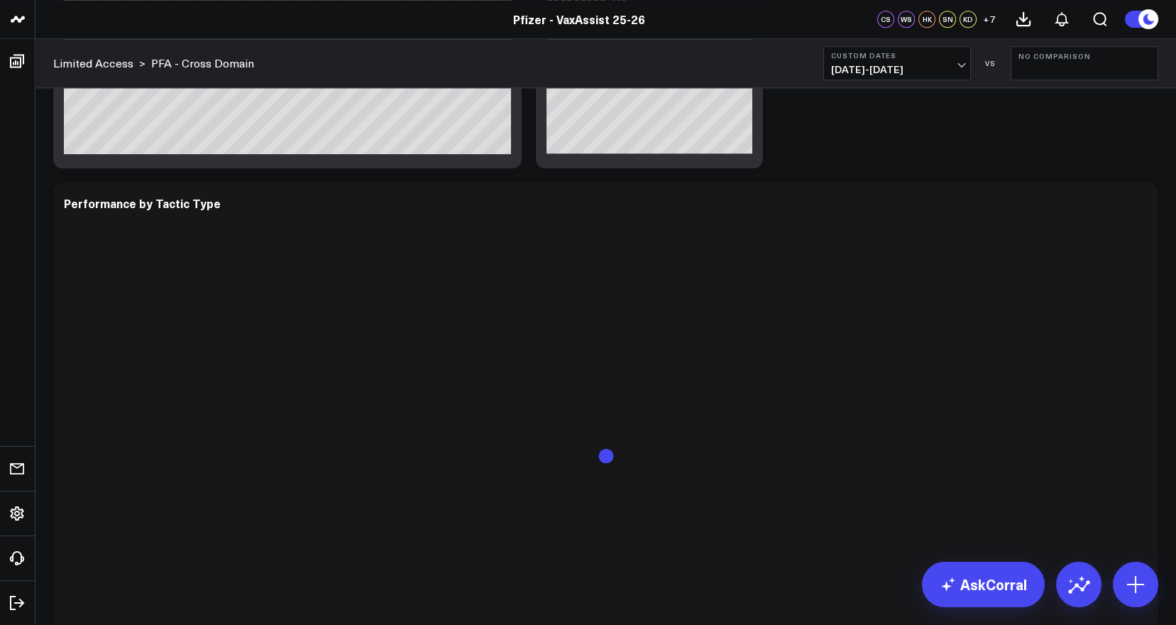
scroll to position [2530, 0]
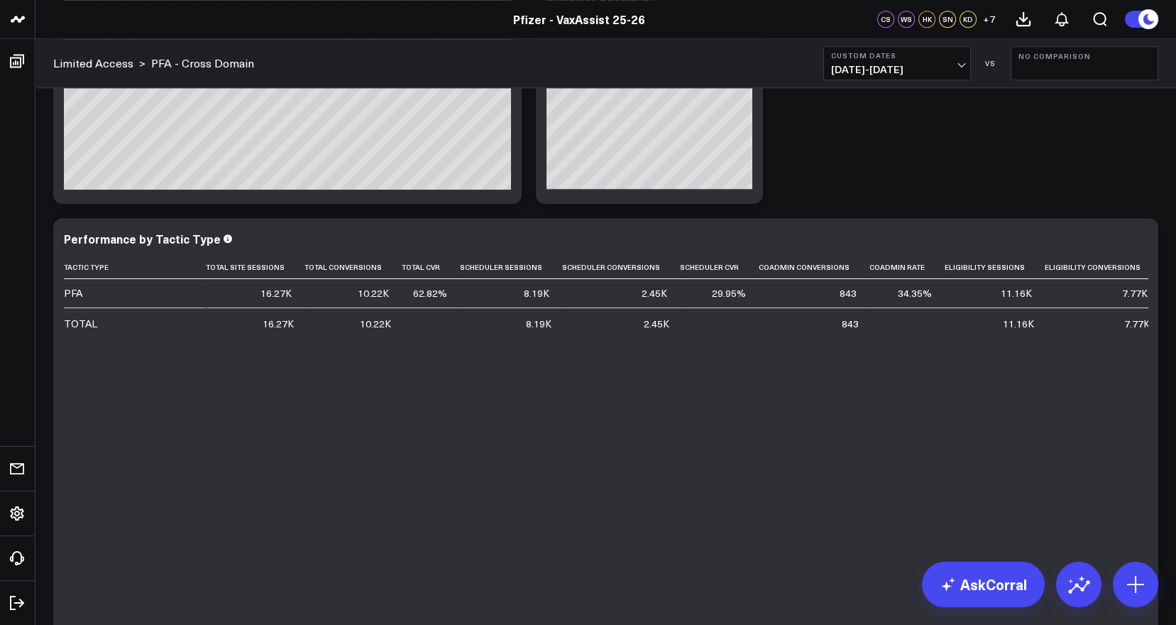
drag, startPoint x: 1139, startPoint y: 156, endPoint x: 1100, endPoint y: 158, distance: 38.4
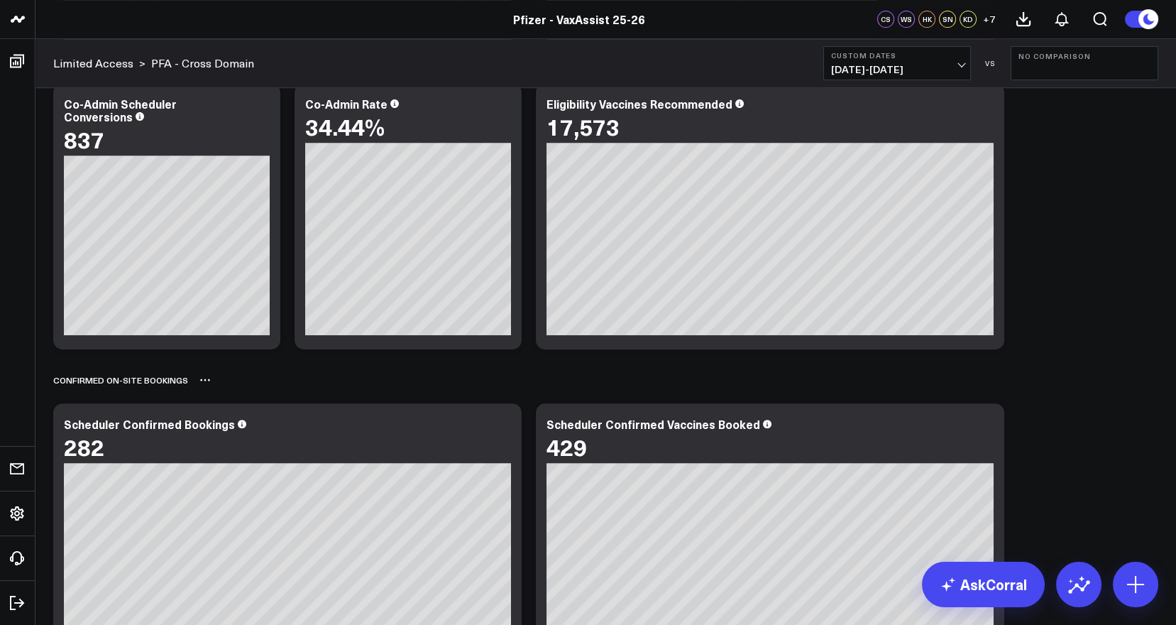
scroll to position [1203, 0]
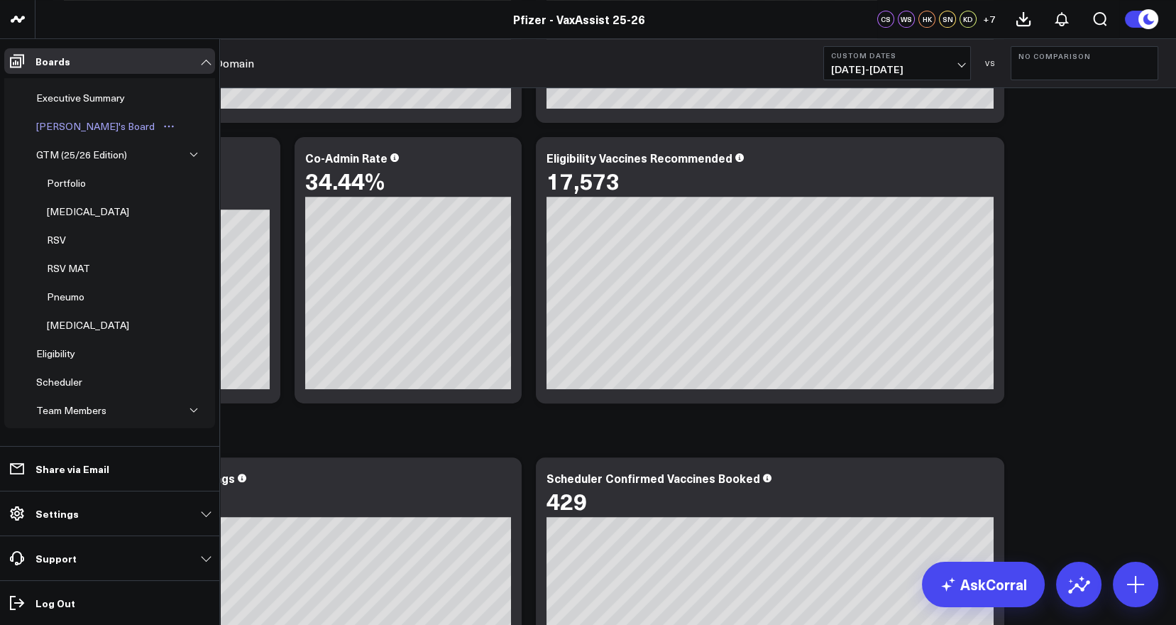
scroll to position [1105, 0]
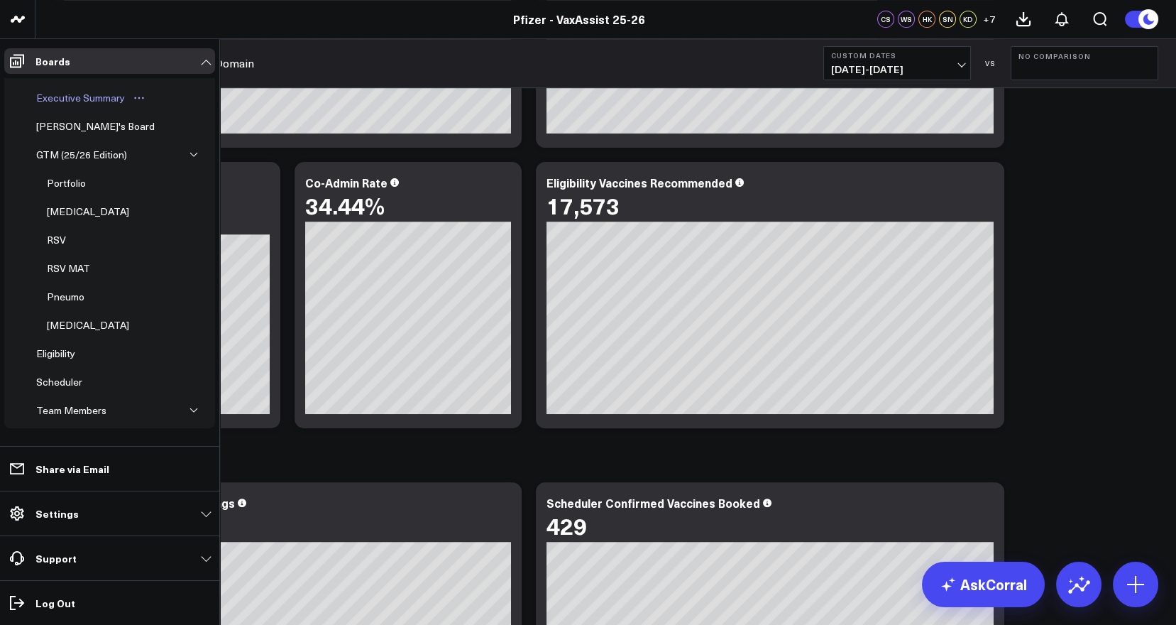
click at [91, 92] on div "Executive Summary" at bounding box center [81, 97] width 96 height 17
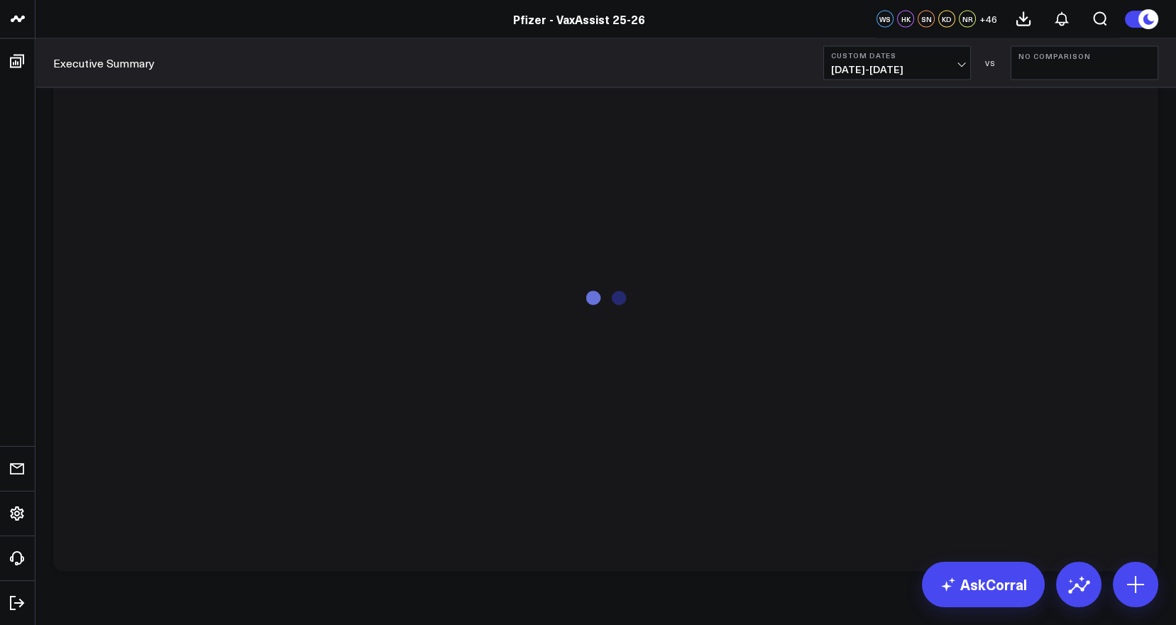
scroll to position [5382, 0]
